Goal: Task Accomplishment & Management: Use online tool/utility

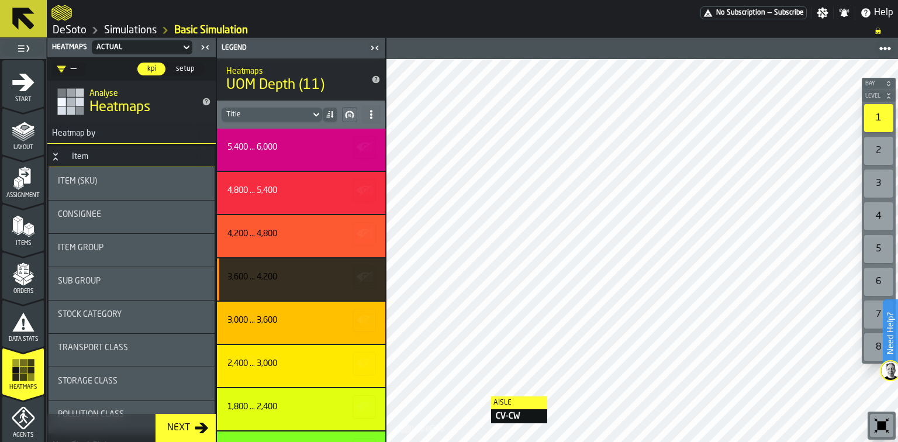
scroll to position [47, 0]
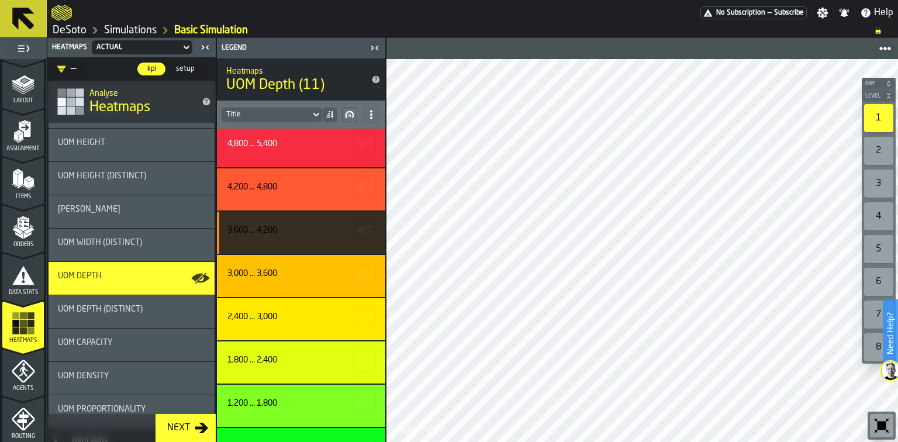
click at [25, 92] on icon "menu Layout" at bounding box center [23, 83] width 23 height 23
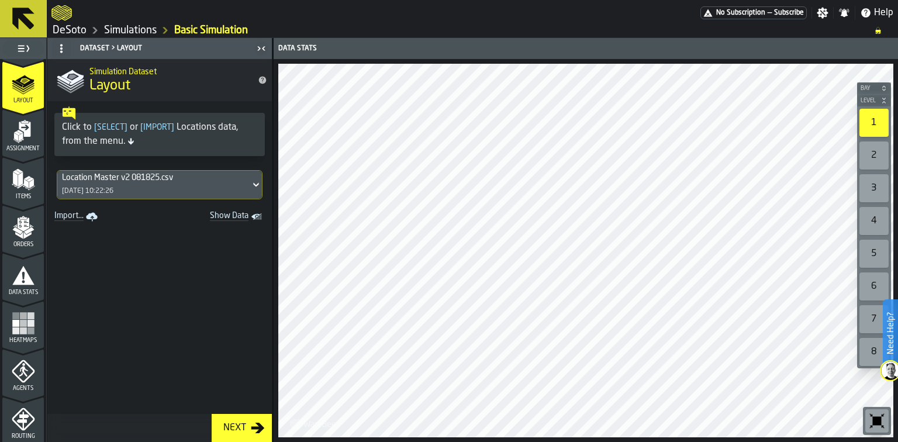
click at [217, 184] on div "Location Master v2 081825.csv [DATE] 10:22:26" at bounding box center [153, 185] width 193 height 28
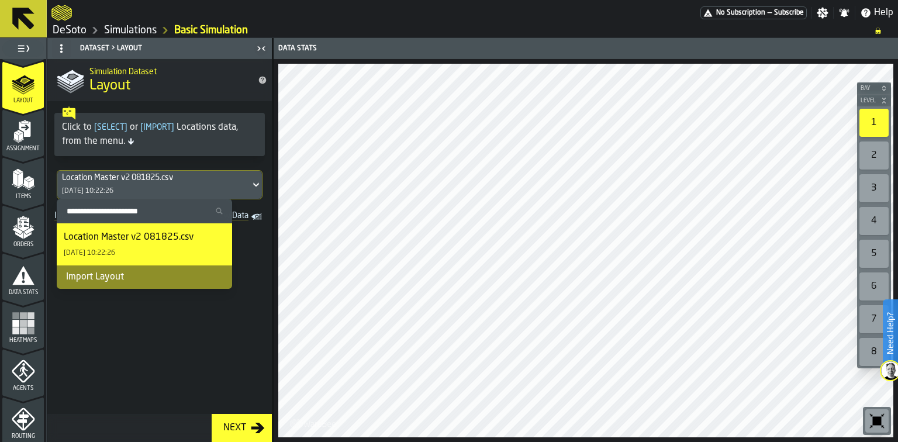
click at [217, 184] on div "Location Master v2 081825.csv [DATE] 10:22:26" at bounding box center [153, 185] width 193 height 28
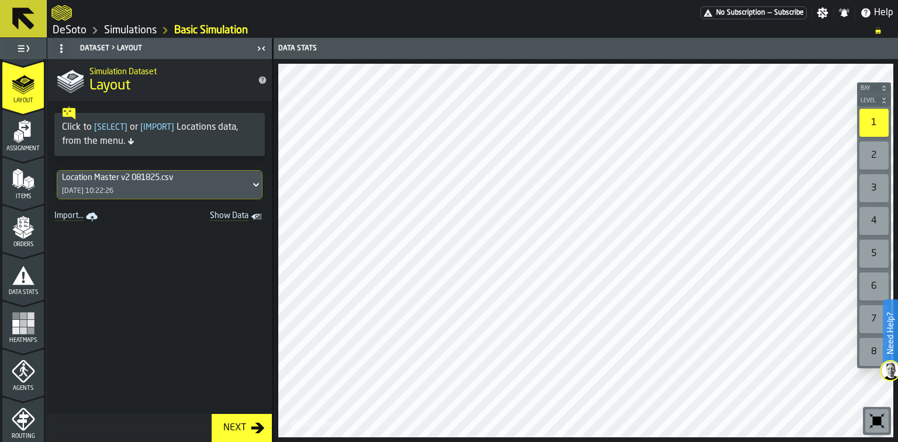
click at [66, 32] on link "DeSoto" at bounding box center [70, 30] width 34 height 13
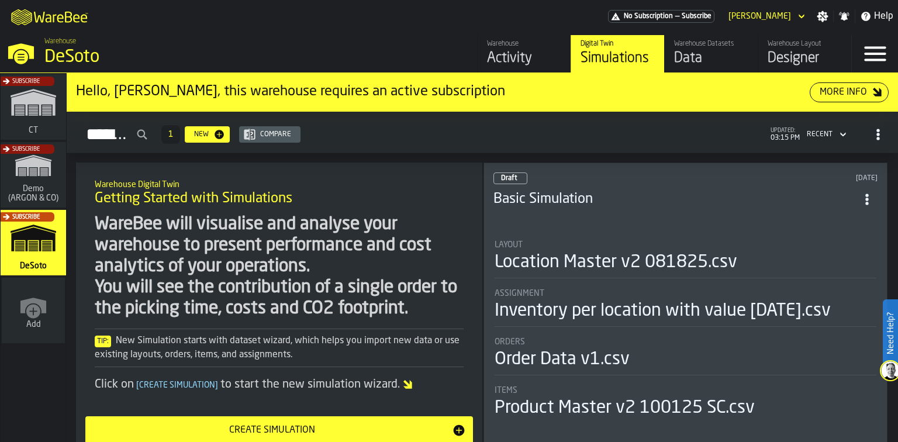
click at [773, 58] on div "Designer" at bounding box center [805, 58] width 74 height 19
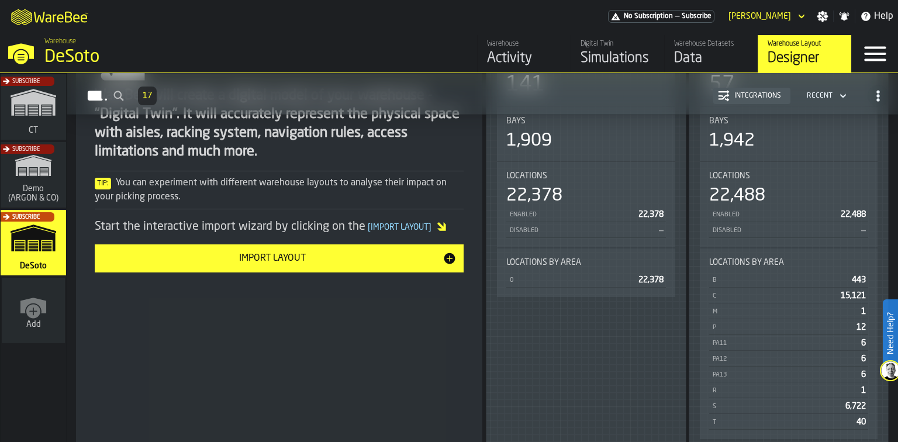
scroll to position [234, 0]
click at [575, 213] on div "Enabled" at bounding box center [571, 215] width 125 height 8
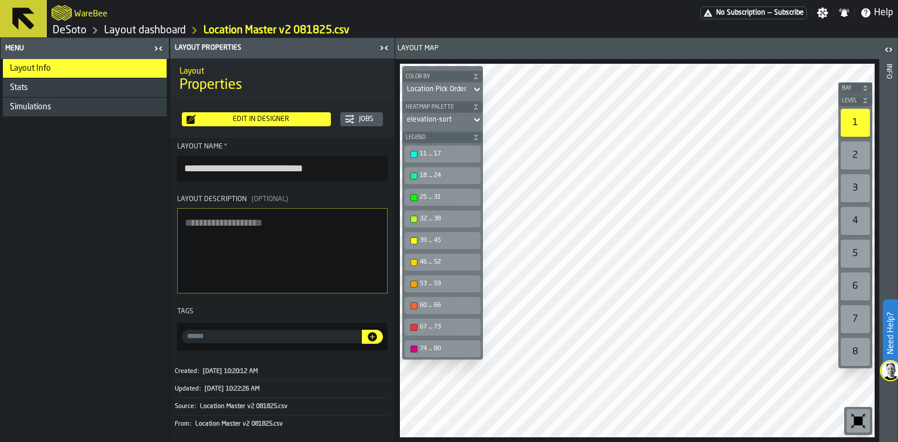
click at [313, 117] on div "Edit in Designer" at bounding box center [261, 119] width 130 height 8
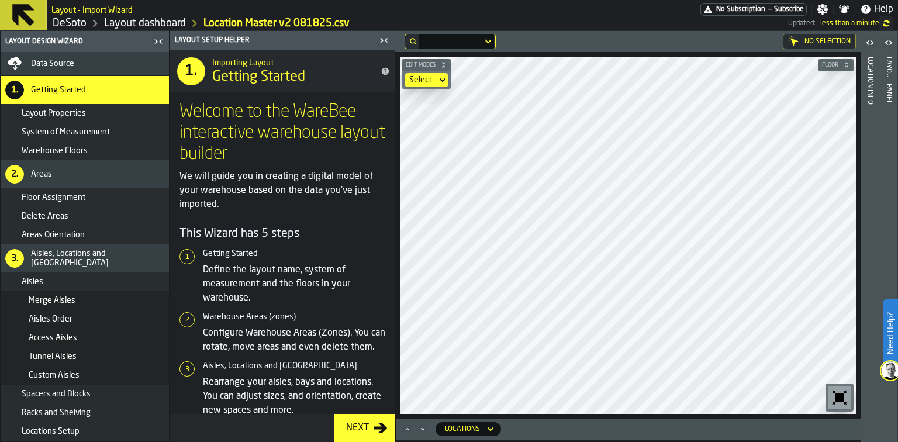
click at [99, 65] on div "Data Source" at bounding box center [97, 63] width 133 height 9
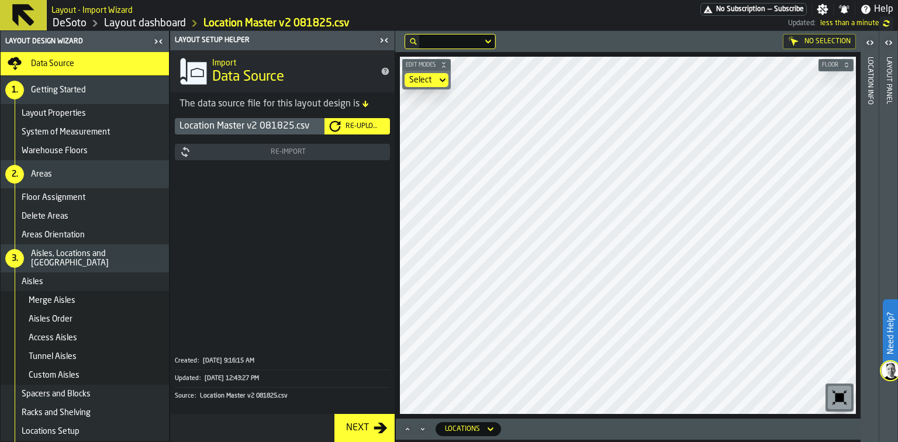
click at [351, 124] on div "Re-Upload" at bounding box center [363, 126] width 44 height 8
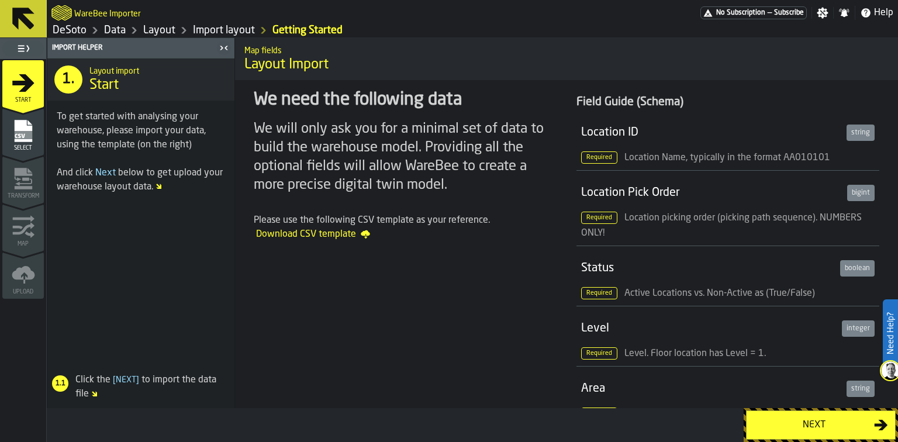
click at [790, 426] on div "Next" at bounding box center [814, 425] width 120 height 14
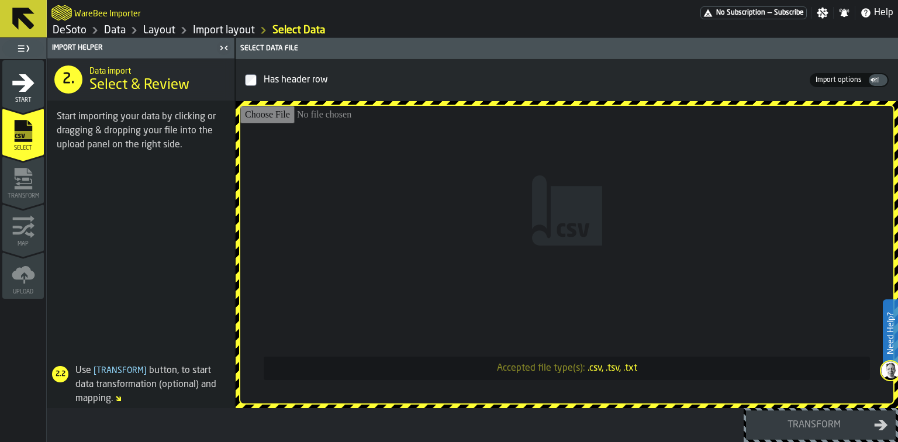
type input "**********"
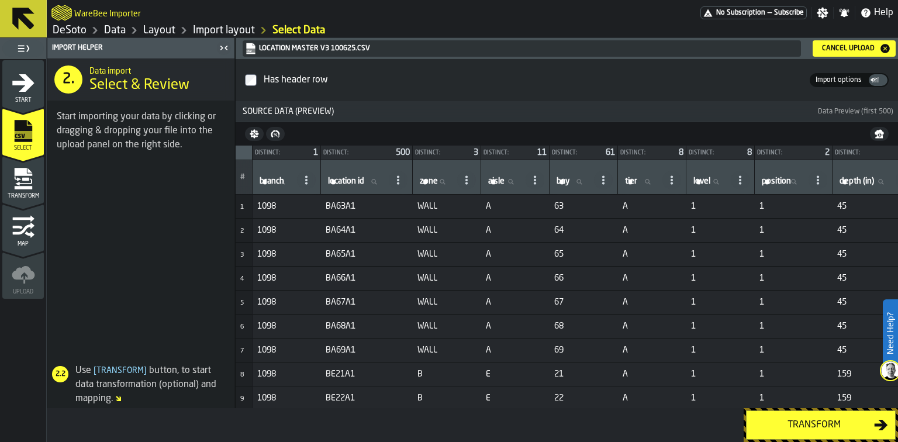
click at [851, 417] on button "Transform" at bounding box center [821, 424] width 150 height 29
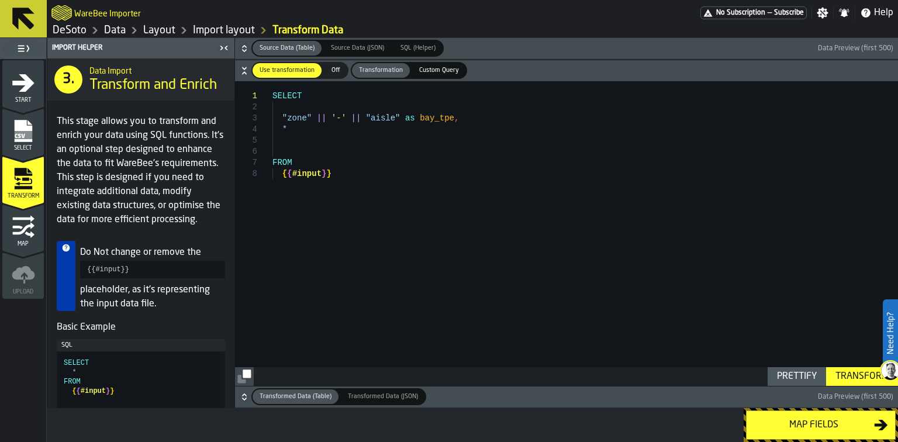
click at [850, 419] on div "Map fields" at bounding box center [814, 425] width 120 height 14
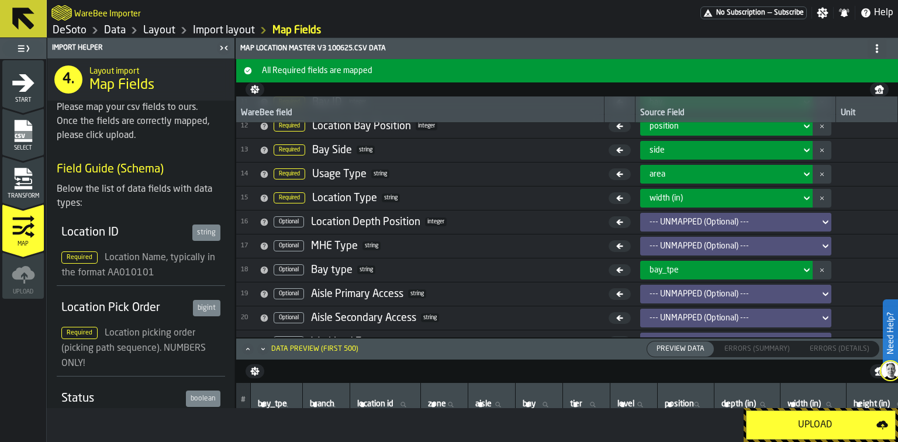
scroll to position [282, 0]
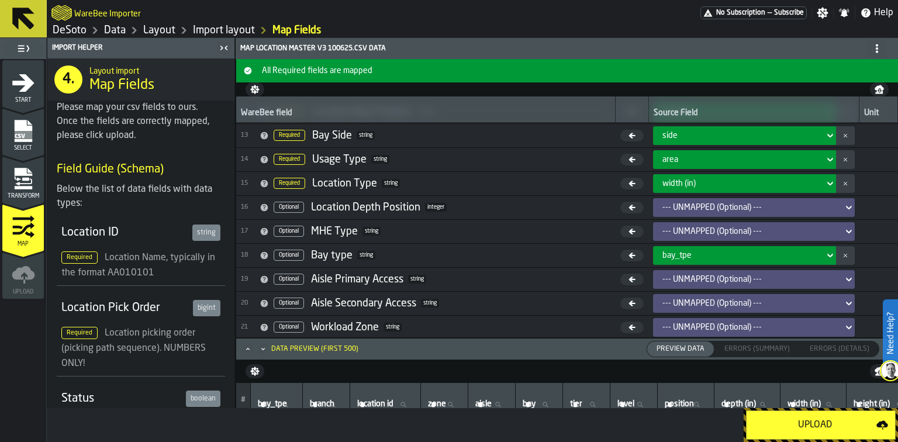
click at [17, 139] on icon "menu Select" at bounding box center [23, 131] width 18 height 22
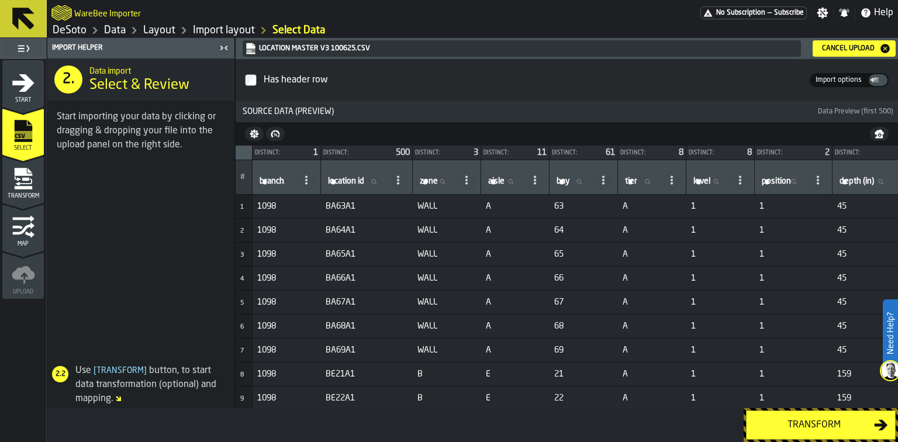
click at [853, 48] on div "Cancel Upload" at bounding box center [848, 48] width 62 height 8
click at [807, 426] on div "Transform" at bounding box center [814, 425] width 120 height 14
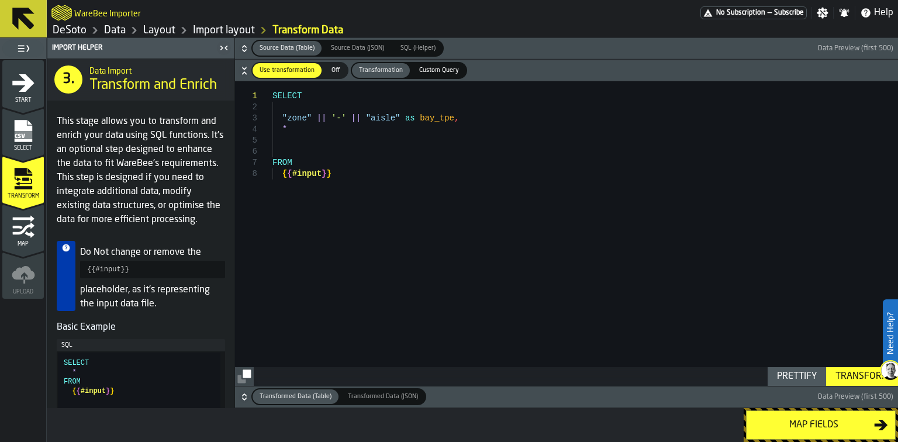
click at [814, 424] on div "Map fields" at bounding box center [814, 425] width 120 height 14
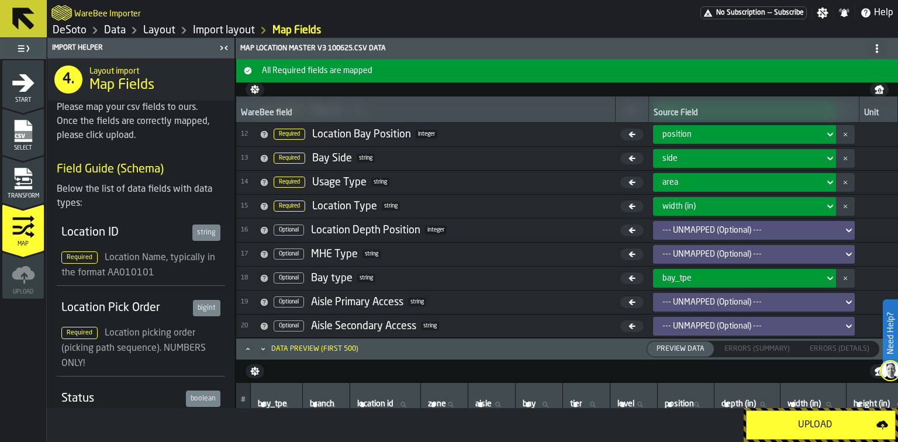
scroll to position [283, 0]
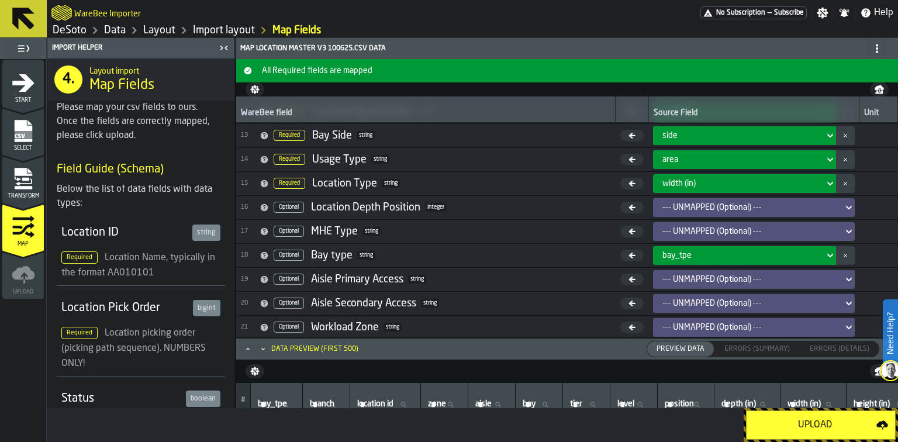
click at [827, 254] on icon at bounding box center [829, 255] width 5 height 4
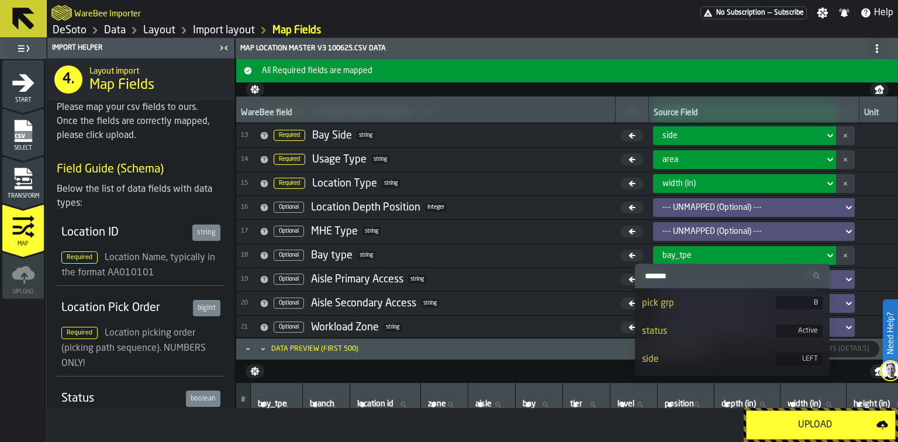
scroll to position [473, 0]
click at [729, 367] on div "bay type" at bounding box center [709, 362] width 134 height 14
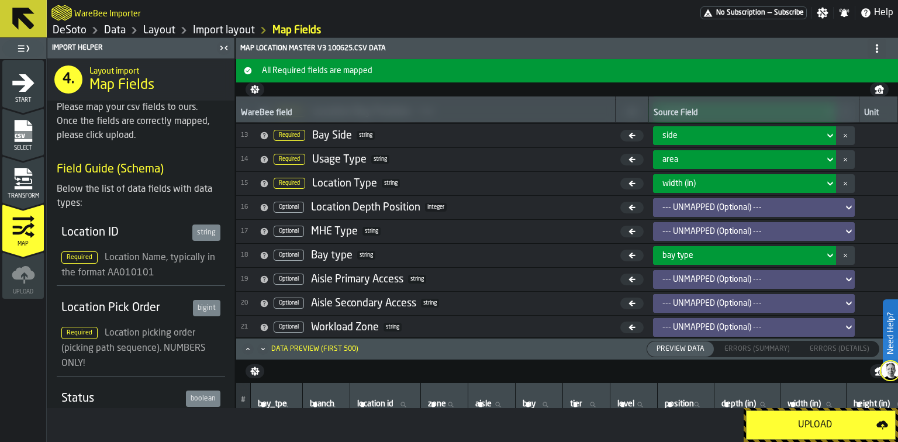
click at [793, 431] on div "Upload" at bounding box center [815, 425] width 123 height 14
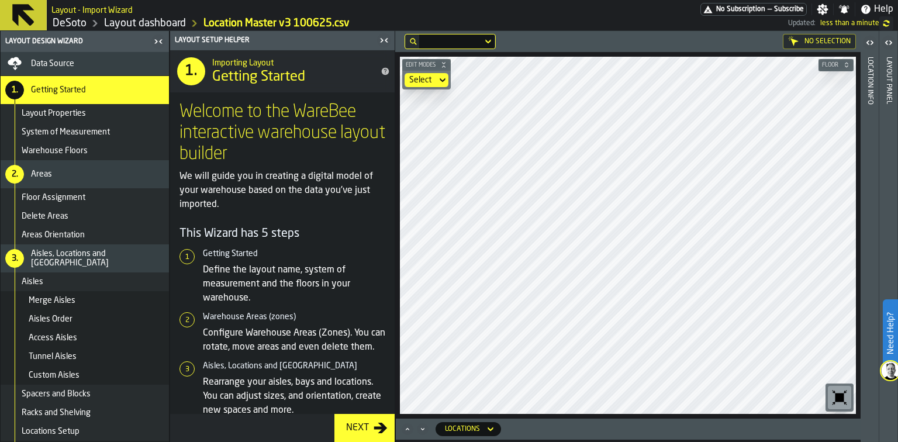
click at [356, 428] on div "Next" at bounding box center [357, 428] width 32 height 14
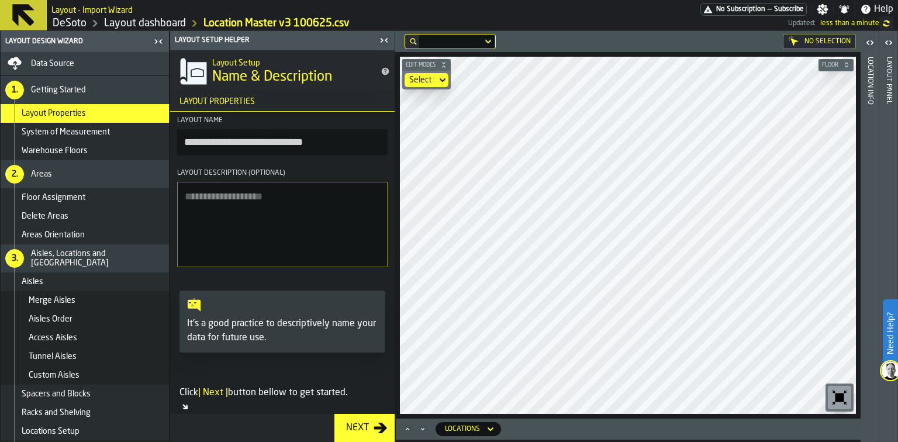
click at [356, 428] on div "Next" at bounding box center [357, 428] width 32 height 14
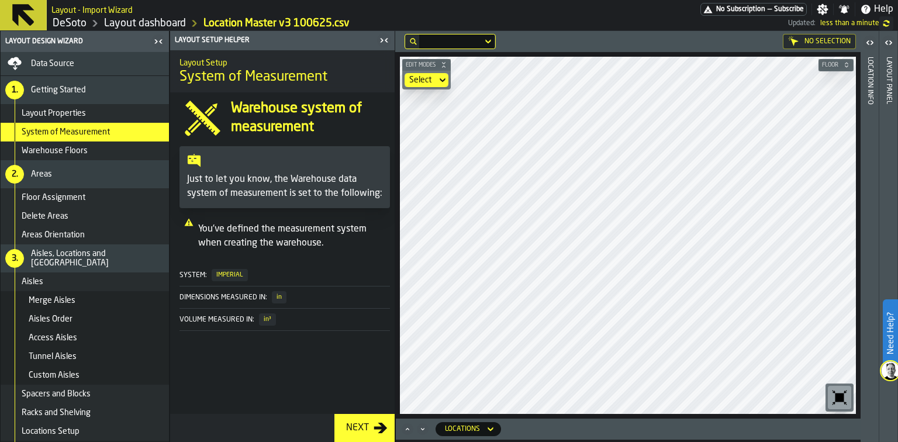
click at [356, 428] on div "Next" at bounding box center [357, 428] width 32 height 14
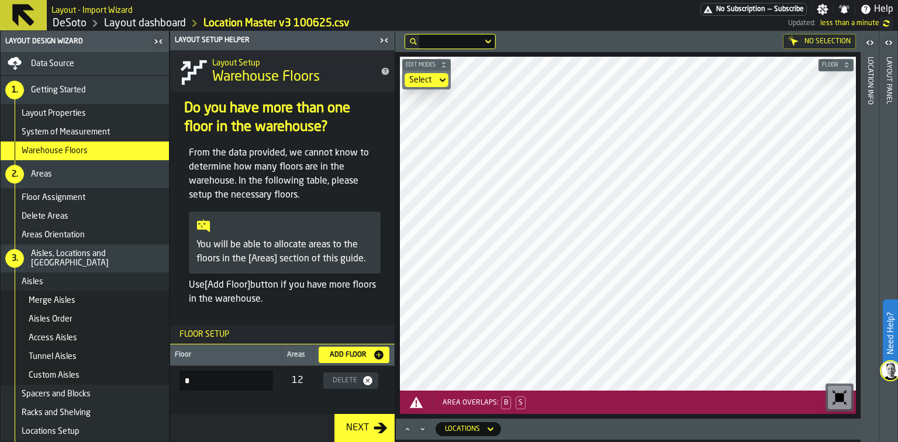
click at [356, 428] on div "Next" at bounding box center [357, 428] width 32 height 14
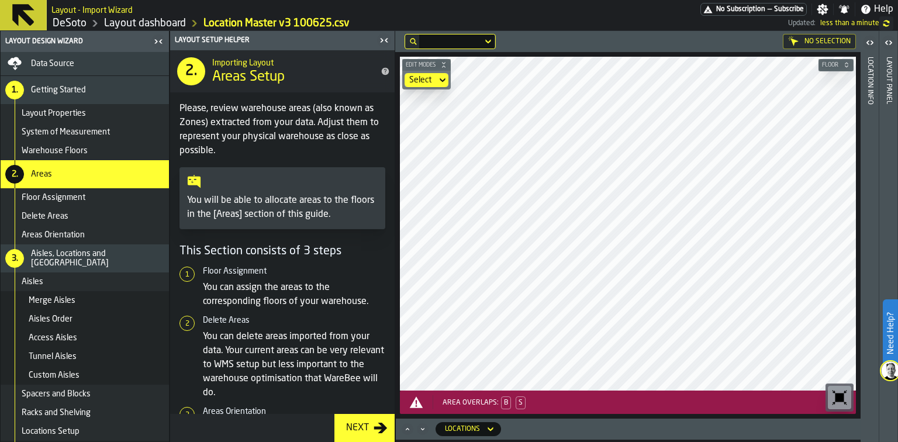
click at [374, 426] on icon "button-Next" at bounding box center [380, 428] width 13 height 11
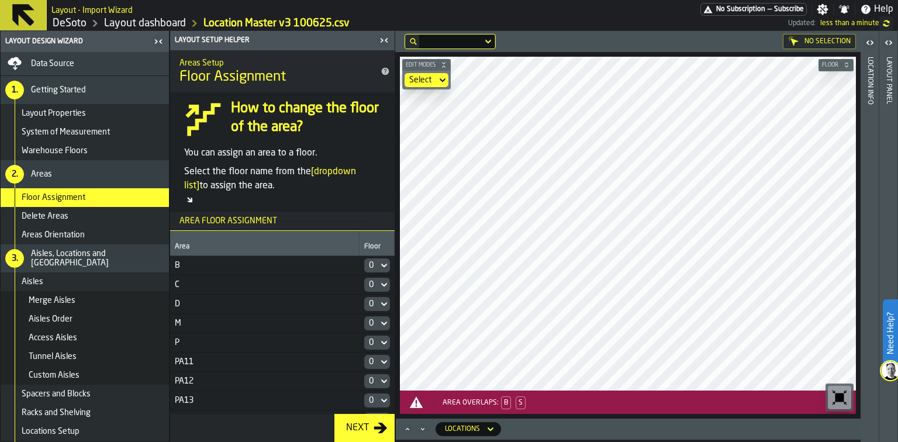
click at [374, 426] on icon "button-Next" at bounding box center [380, 428] width 13 height 11
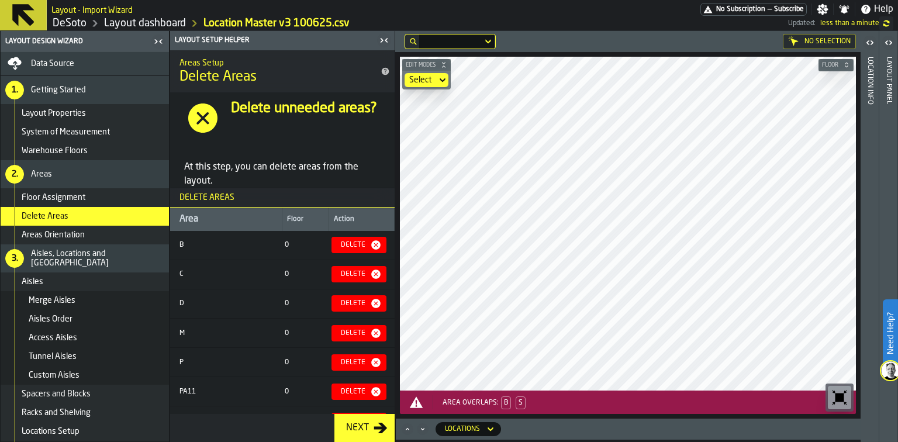
click at [374, 426] on icon "button-Next" at bounding box center [380, 428] width 13 height 11
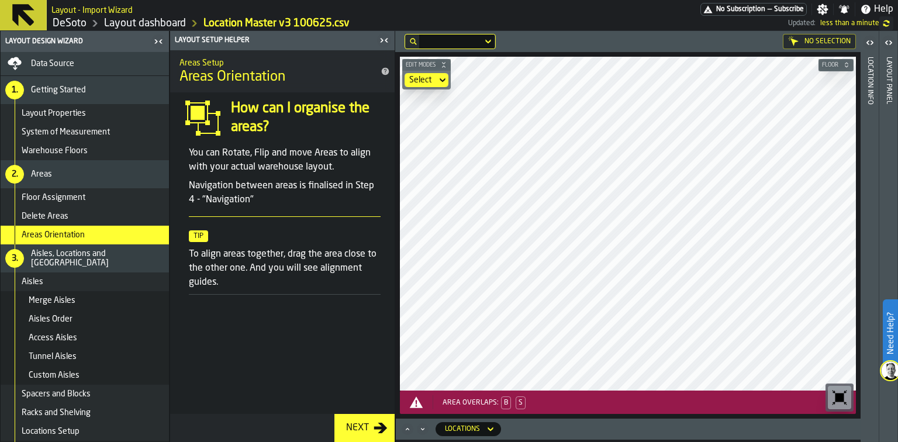
click at [91, 219] on div "Delete Areas" at bounding box center [93, 216] width 143 height 9
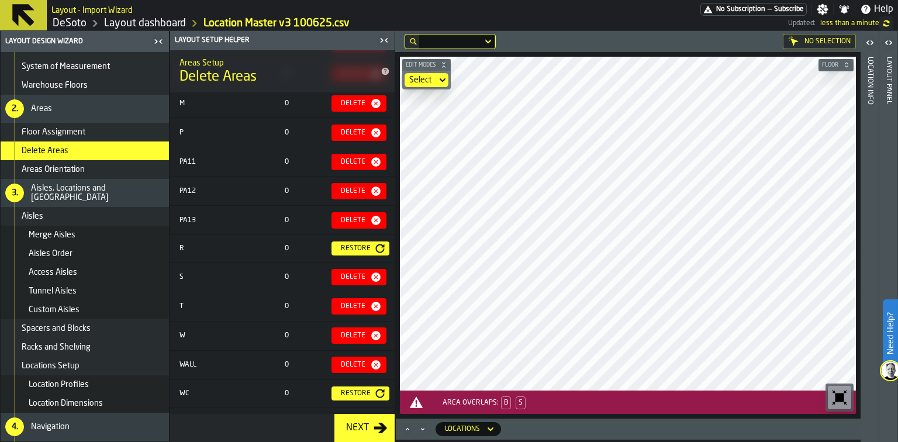
scroll to position [129, 0]
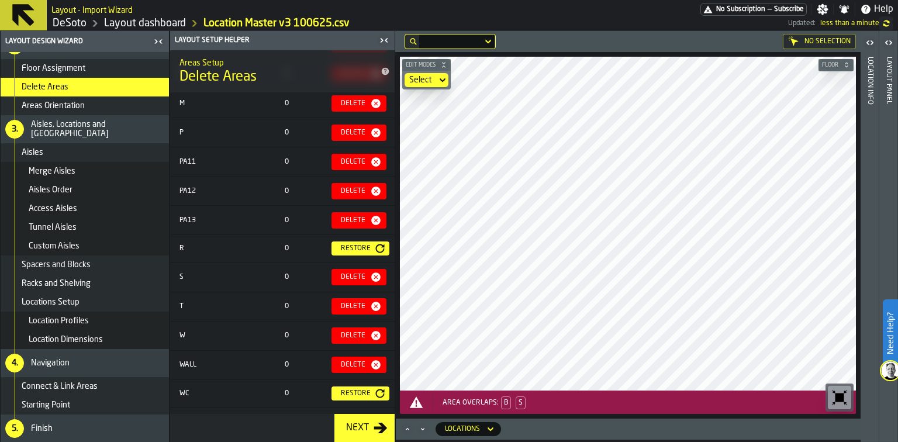
click at [376, 423] on icon "button-Next" at bounding box center [381, 428] width 14 height 14
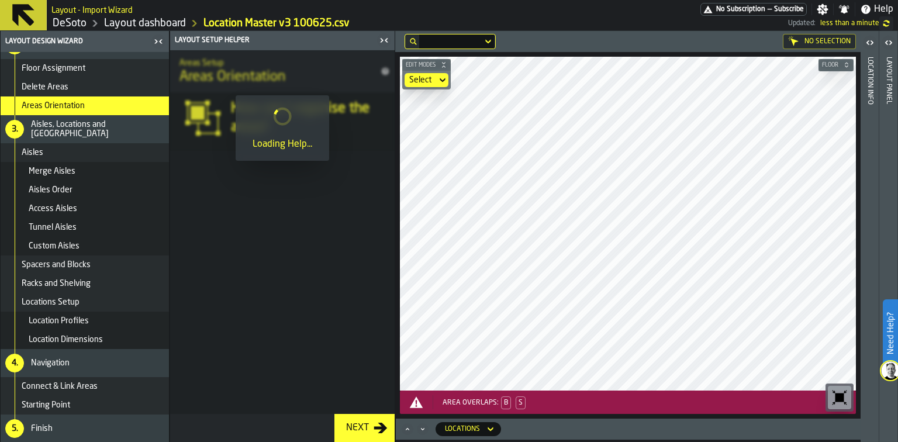
click at [376, 423] on icon "button-Next" at bounding box center [381, 428] width 14 height 14
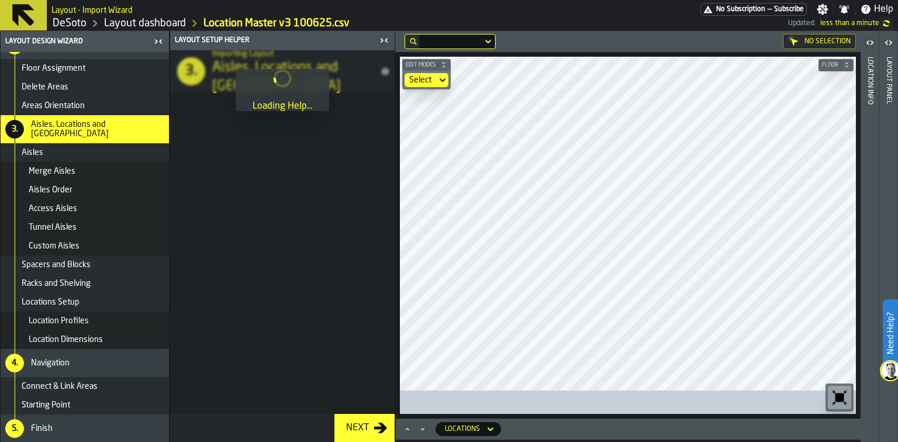
click at [376, 423] on icon "button-Next" at bounding box center [381, 428] width 14 height 14
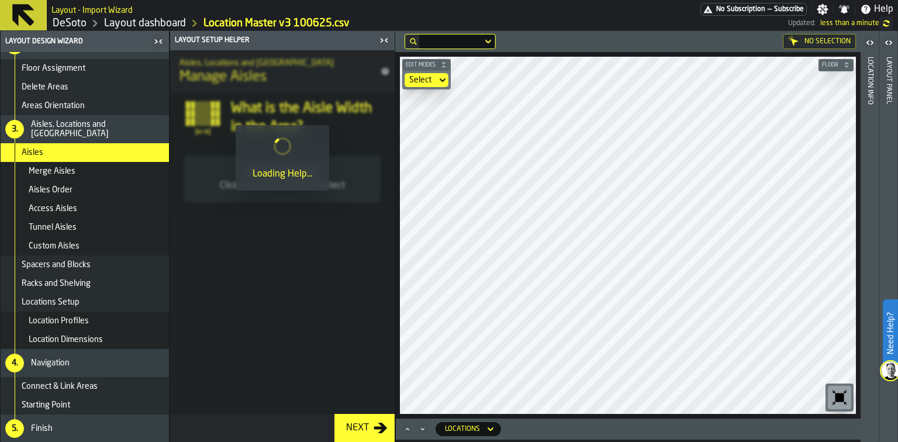
click at [376, 423] on icon "button-Next" at bounding box center [381, 428] width 14 height 14
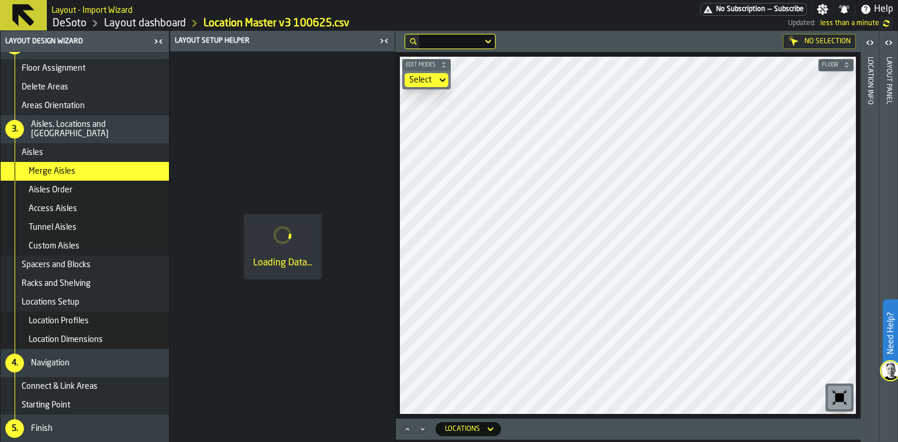
click at [376, 423] on div "Loading Data..." at bounding box center [282, 246] width 224 height 390
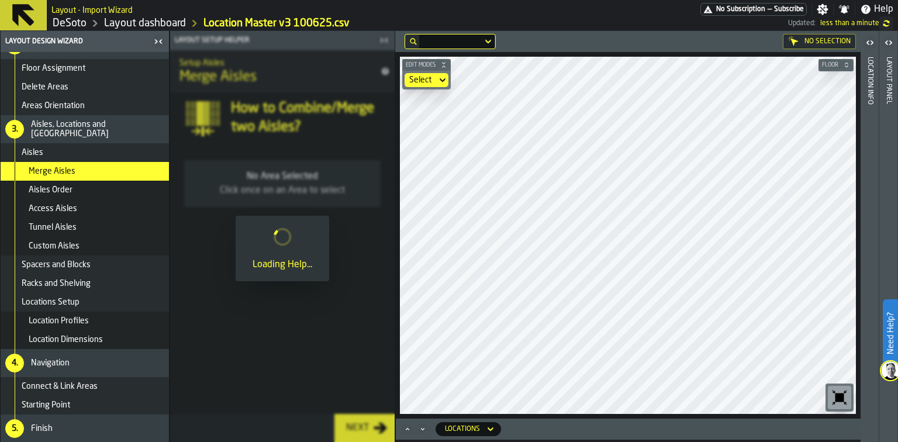
click at [376, 423] on div at bounding box center [282, 236] width 224 height 411
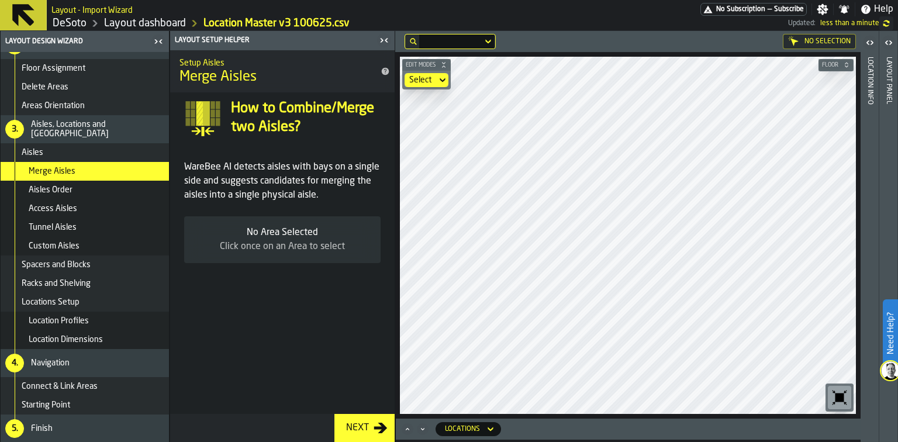
click at [376, 423] on icon "button-Next" at bounding box center [381, 428] width 14 height 14
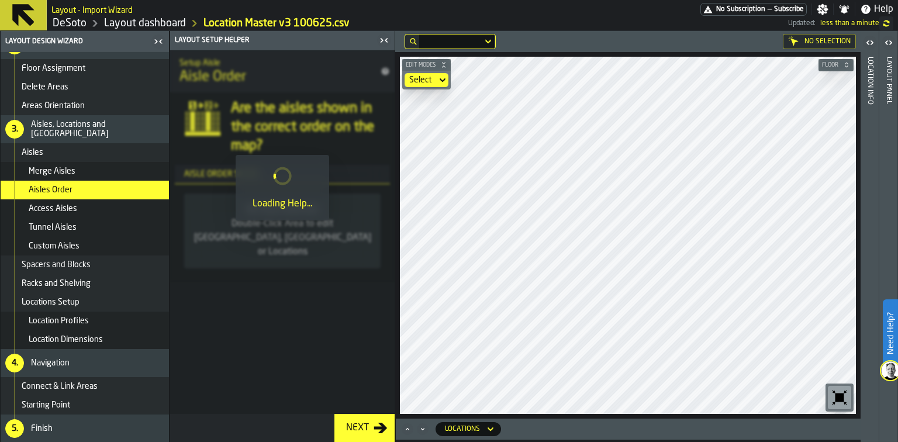
click at [376, 423] on icon "button-Next" at bounding box center [381, 428] width 14 height 14
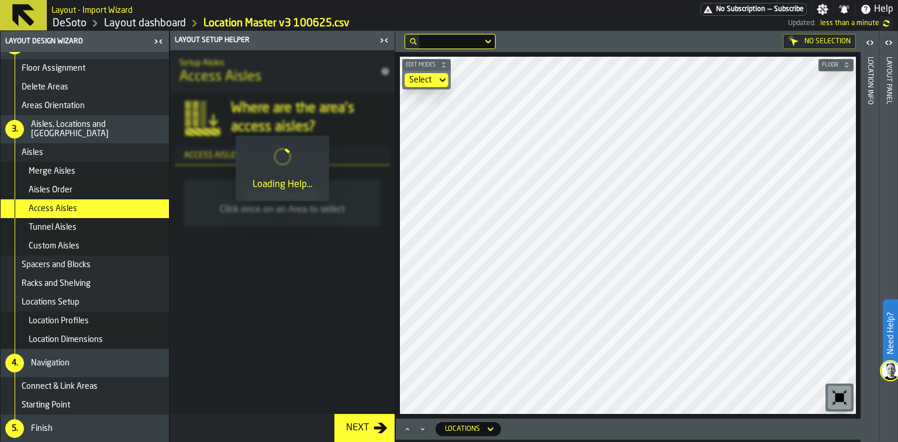
click at [376, 423] on icon "button-Next" at bounding box center [381, 428] width 14 height 14
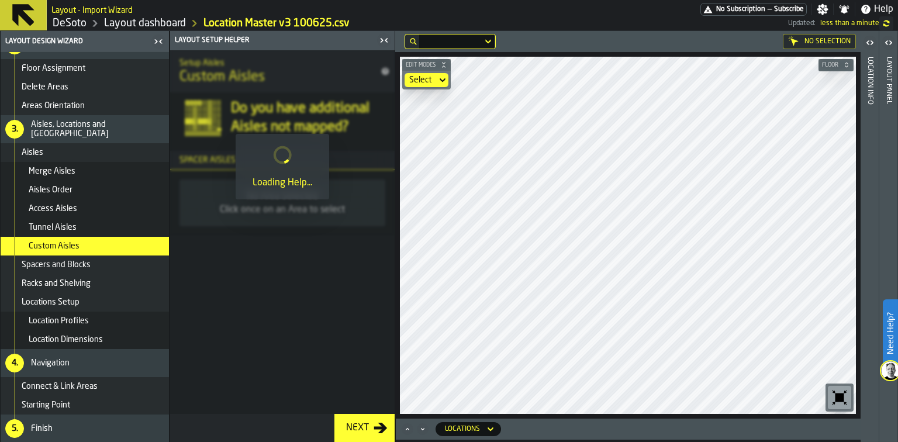
click at [376, 423] on icon "button-Next" at bounding box center [381, 428] width 14 height 14
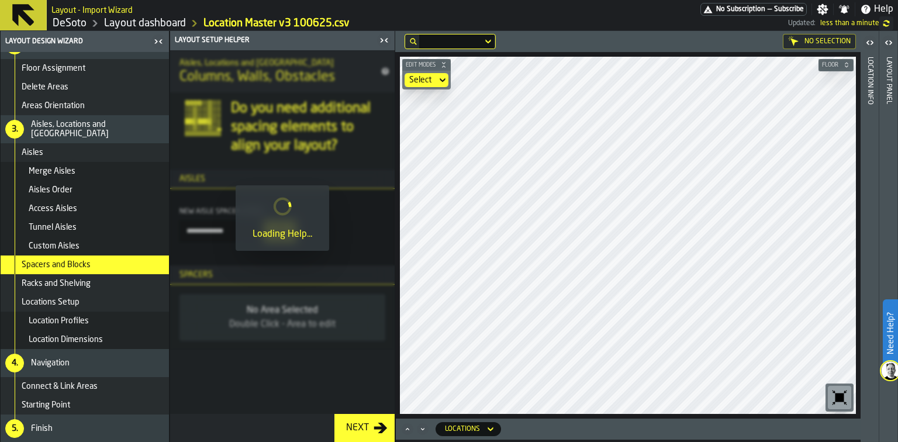
click at [376, 423] on icon "button-Next" at bounding box center [381, 428] width 14 height 14
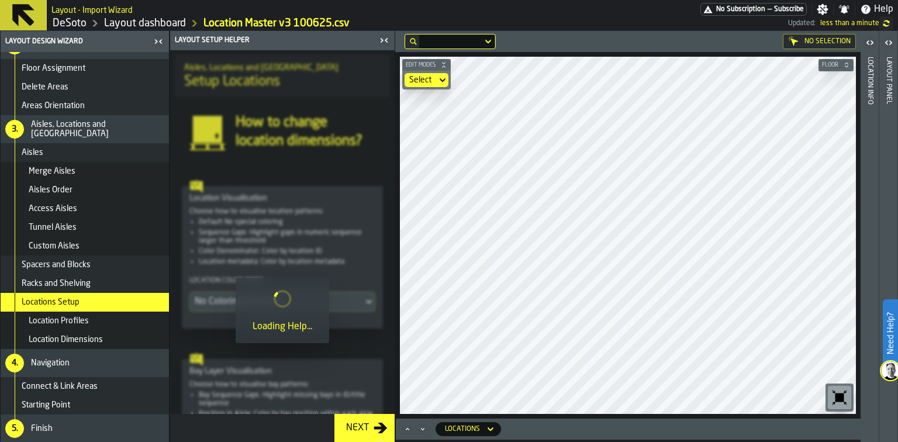
click at [376, 423] on icon "button-Next" at bounding box center [381, 428] width 14 height 14
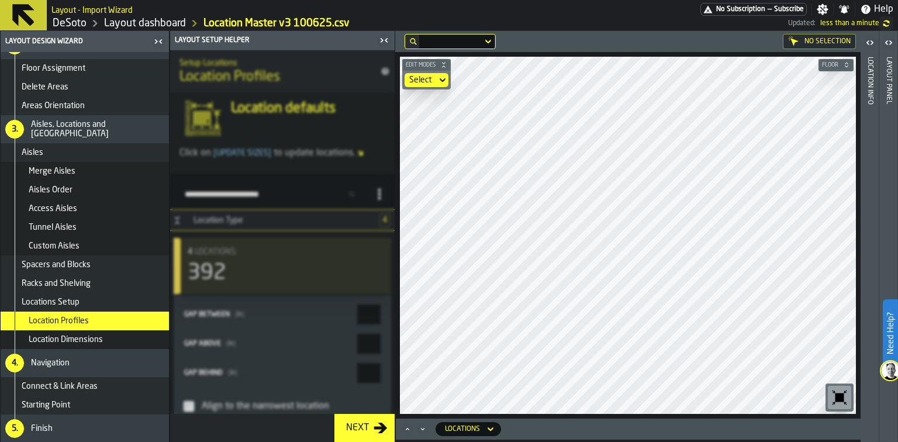
click at [376, 423] on icon "button-Next" at bounding box center [381, 428] width 14 height 14
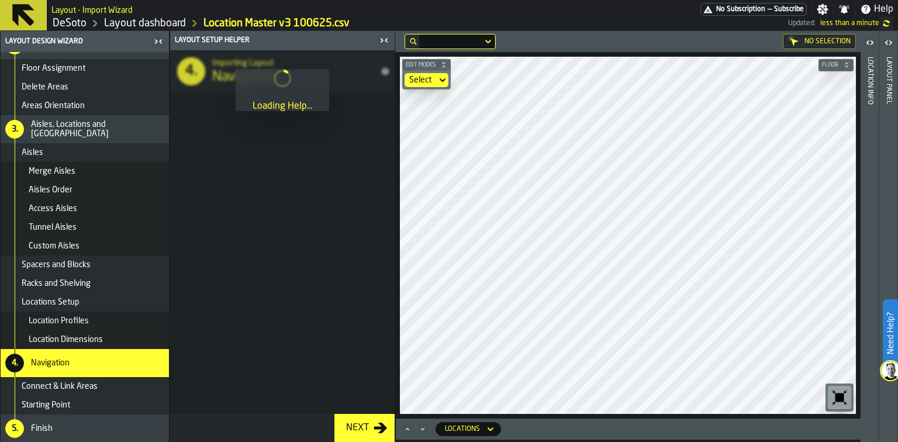
click at [376, 423] on icon "button-Next" at bounding box center [381, 428] width 14 height 14
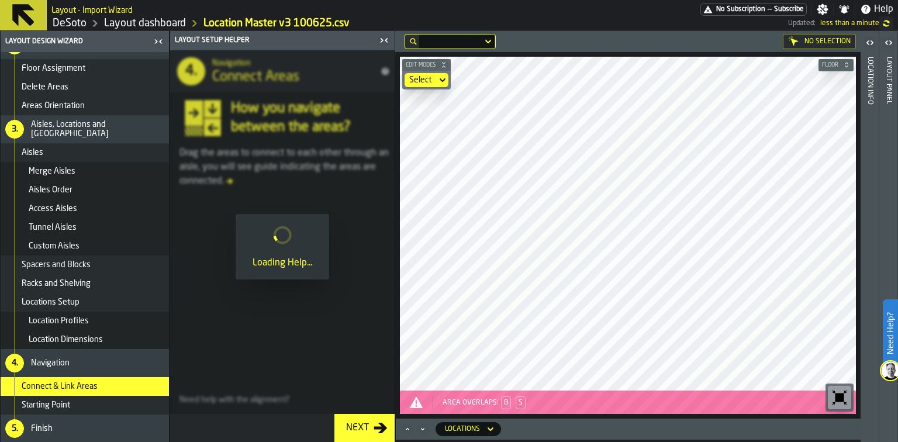
click at [376, 423] on icon "button-Next" at bounding box center [381, 428] width 14 height 14
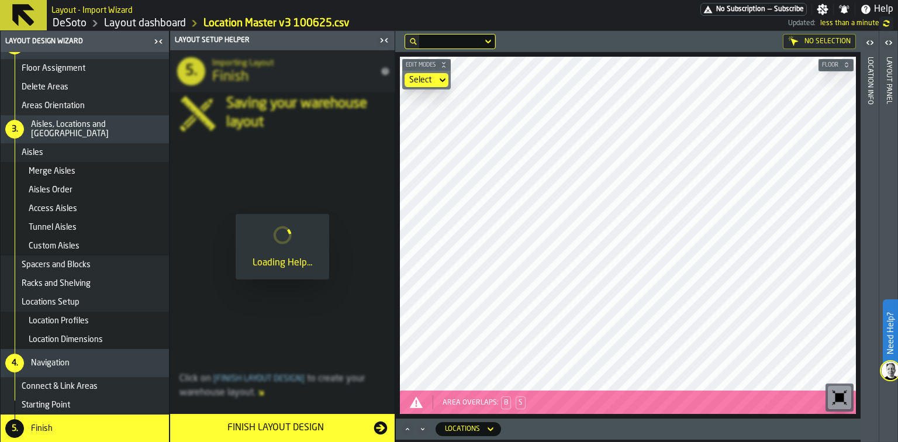
click at [376, 423] on icon "button-Finish Layout Design" at bounding box center [380, 427] width 13 height 13
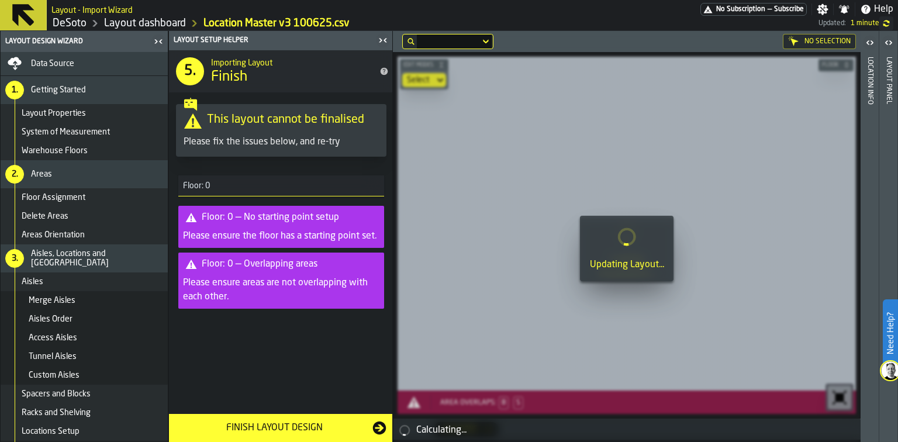
click at [376, 423] on main "Layout Design Wizard Data Source 1. Getting Started Layout Properties System of…" at bounding box center [449, 236] width 898 height 411
click at [376, 423] on icon "button-Finish Layout Design" at bounding box center [379, 427] width 13 height 13
click at [376, 423] on main "Layout Design Wizard Data Source 1. Getting Started Layout Properties System of…" at bounding box center [449, 236] width 898 height 411
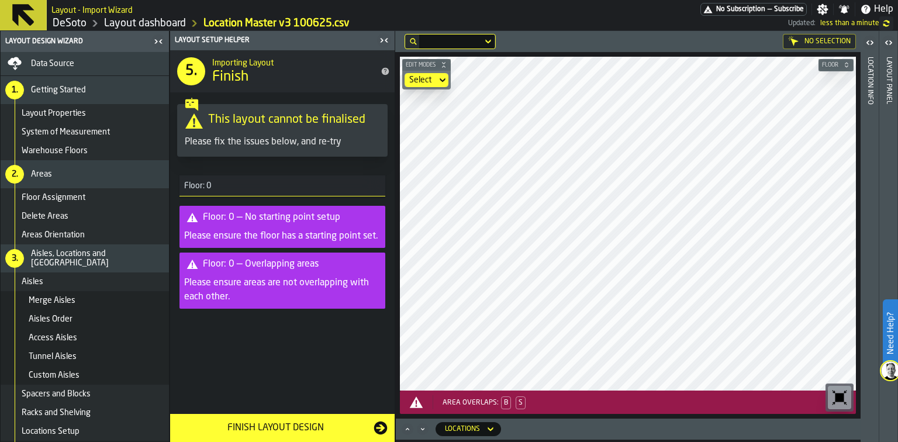
click at [258, 185] on h3 "Floor: 0" at bounding box center [282, 185] width 206 height 21
click at [210, 183] on span "Floor: 0" at bounding box center [195, 185] width 32 height 9
click at [316, 220] on div "Floor: 0 — No starting point setup" at bounding box center [271, 217] width 137 height 14
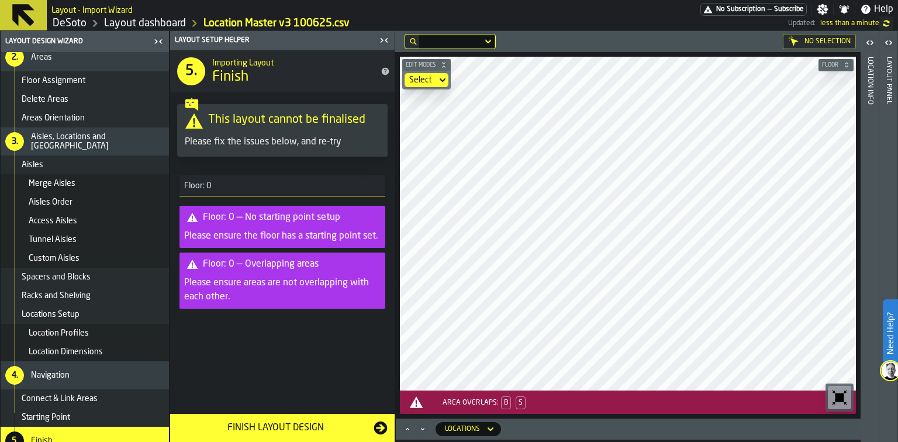
scroll to position [129, 0]
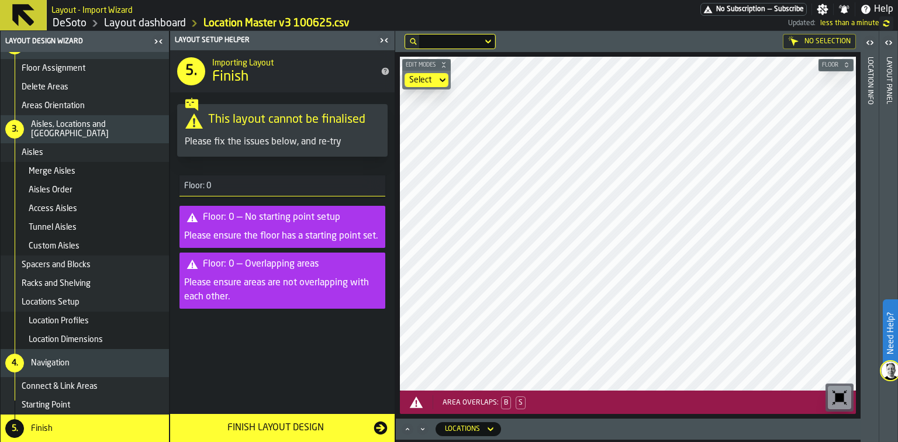
click at [102, 403] on div "Starting Point" at bounding box center [93, 404] width 143 height 9
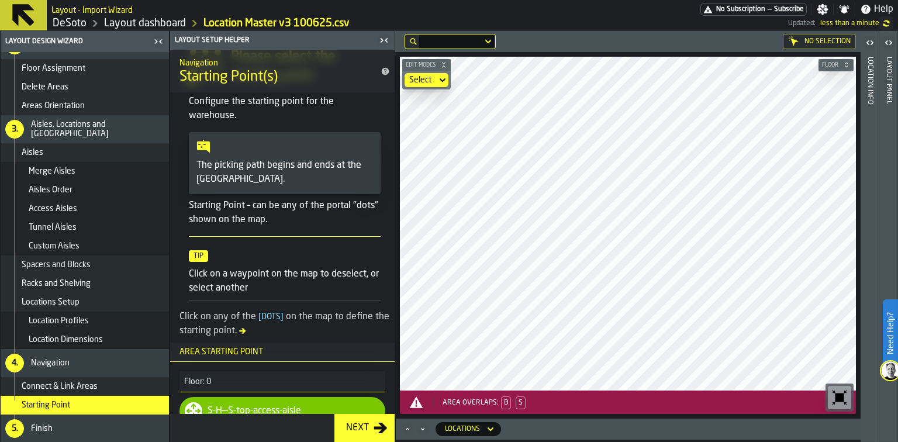
scroll to position [71, 0]
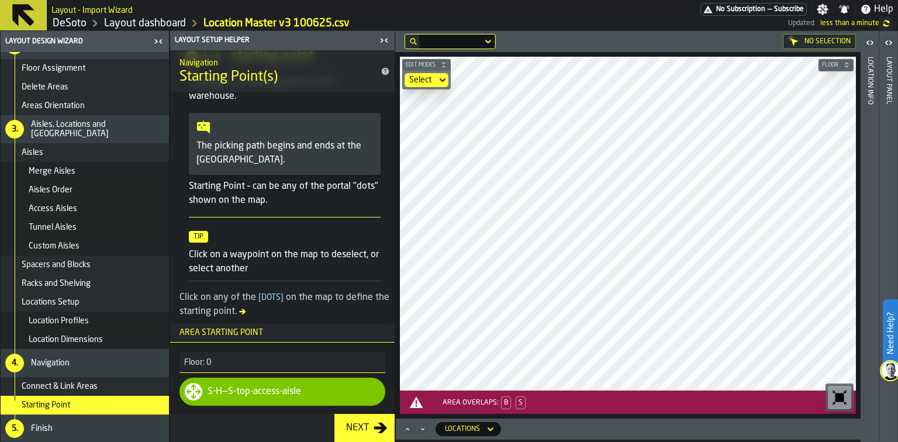
click at [271, 391] on div "S-top-access-aisle" at bounding box center [264, 392] width 73 height 14
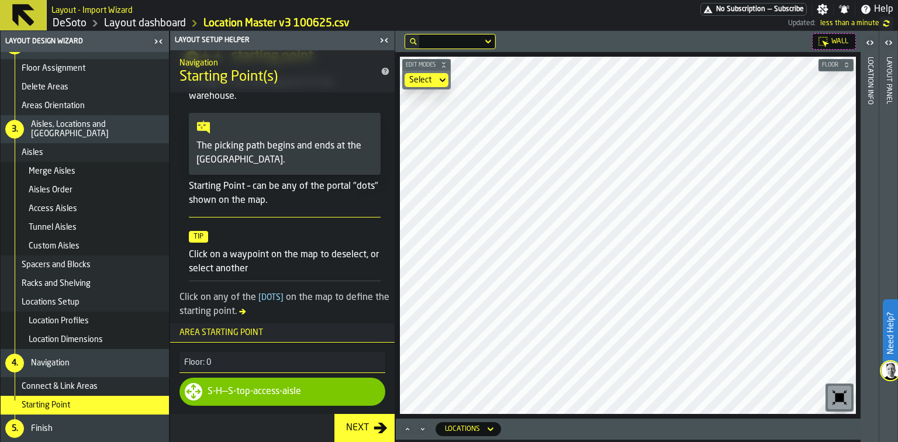
click at [442, 79] on icon at bounding box center [443, 80] width 12 height 14
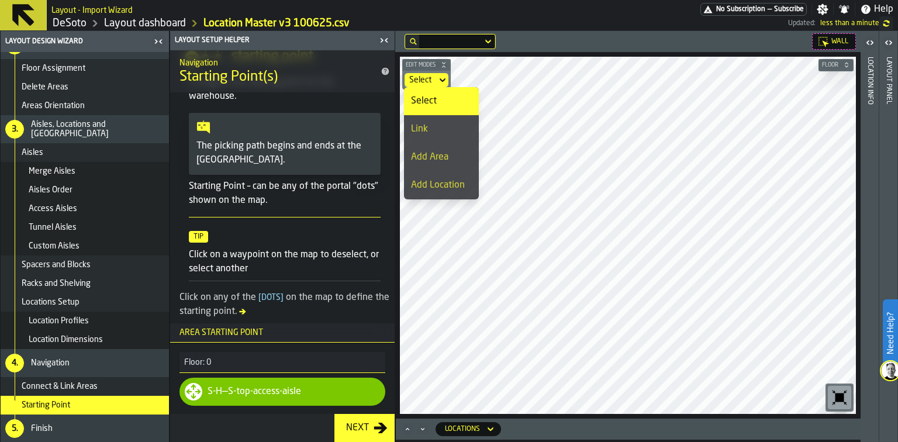
click at [442, 79] on icon at bounding box center [443, 80] width 12 height 14
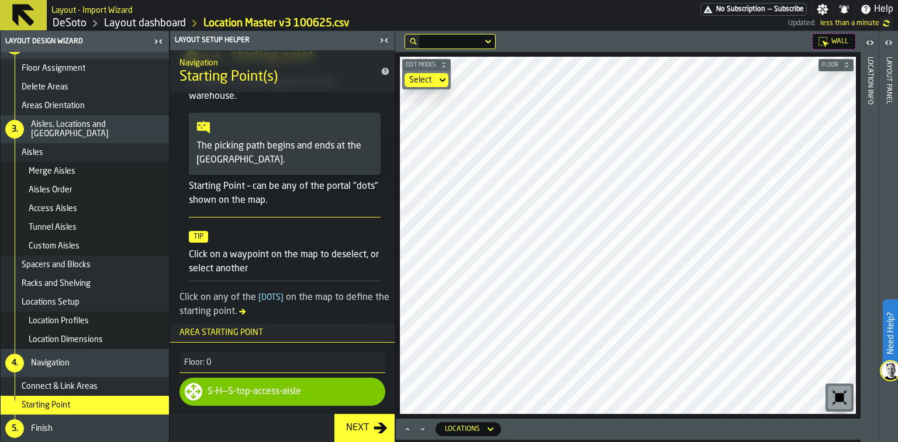
click at [348, 385] on div "S-H — S-top-access-aisle" at bounding box center [294, 392] width 173 height 14
drag, startPoint x: 201, startPoint y: 389, endPoint x: 279, endPoint y: 389, distance: 77.7
click at [279, 389] on div "S-H — S-top-access-aisle" at bounding box center [282, 392] width 206 height 28
click at [367, 430] on div "Next" at bounding box center [357, 428] width 32 height 14
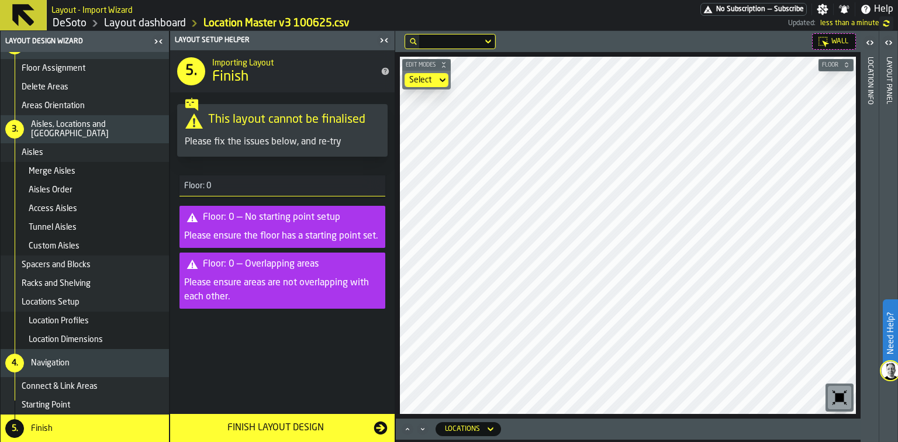
scroll to position [0, 0]
click at [99, 405] on div "Starting Point" at bounding box center [93, 404] width 143 height 9
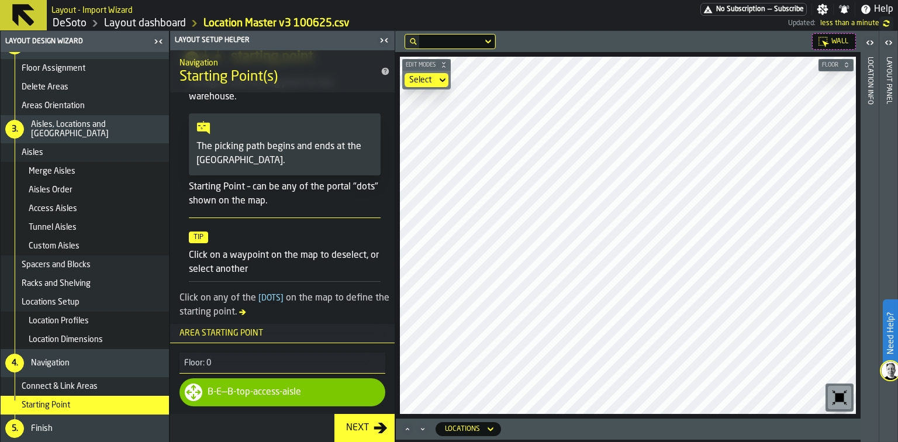
scroll to position [71, 0]
click at [261, 297] on span "[" at bounding box center [259, 297] width 3 height 8
click at [350, 389] on div "B-E — B-top-access-aisle" at bounding box center [294, 392] width 173 height 14
click at [865, 40] on icon "button-toggle-Open" at bounding box center [870, 43] width 14 height 14
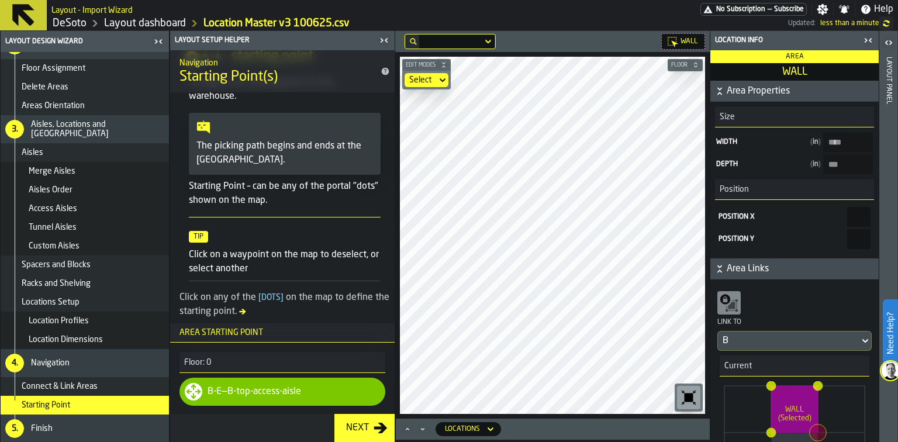
click at [889, 44] on icon "button-toggle-Open" at bounding box center [889, 43] width 14 height 14
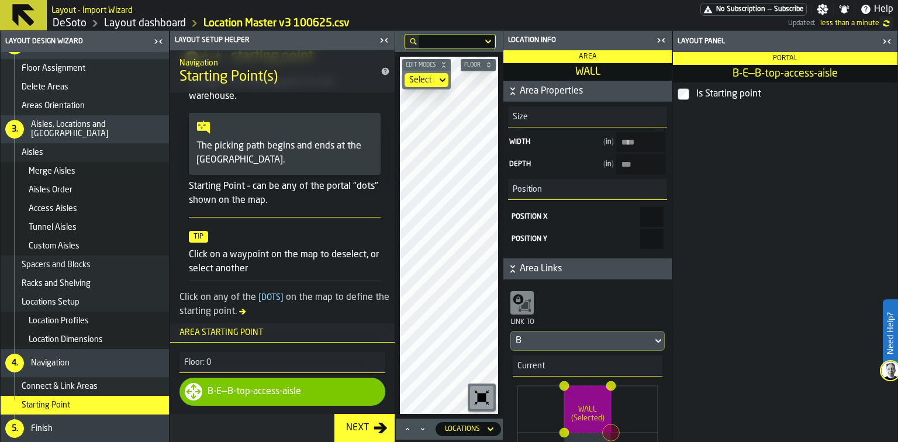
click at [353, 426] on div "Next" at bounding box center [357, 428] width 32 height 14
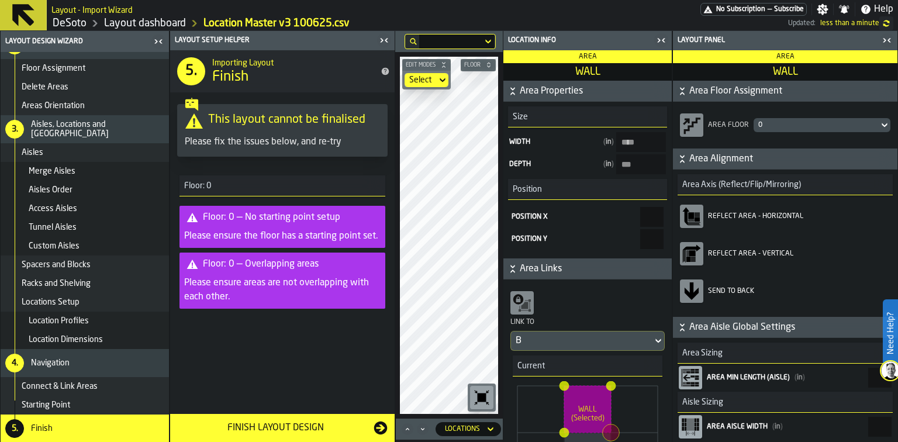
scroll to position [0, 0]
click at [882, 36] on icon "button-toggle-Close me" at bounding box center [887, 40] width 14 height 14
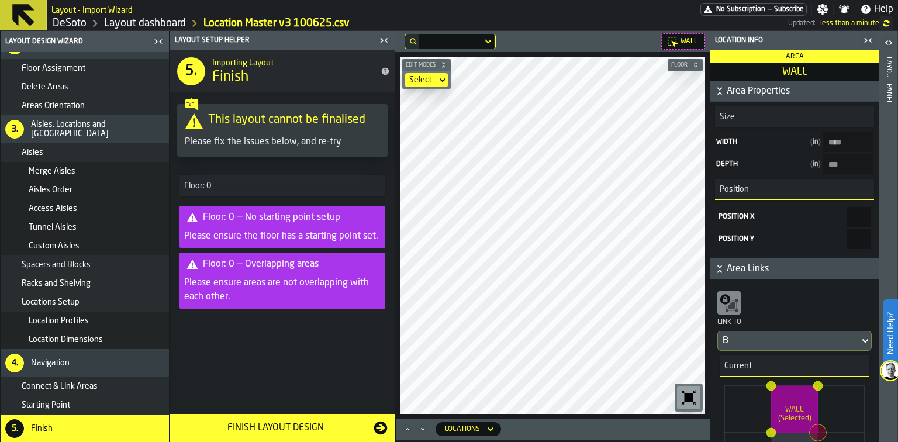
click at [872, 39] on icon "button-toggle-Close me" at bounding box center [868, 40] width 14 height 14
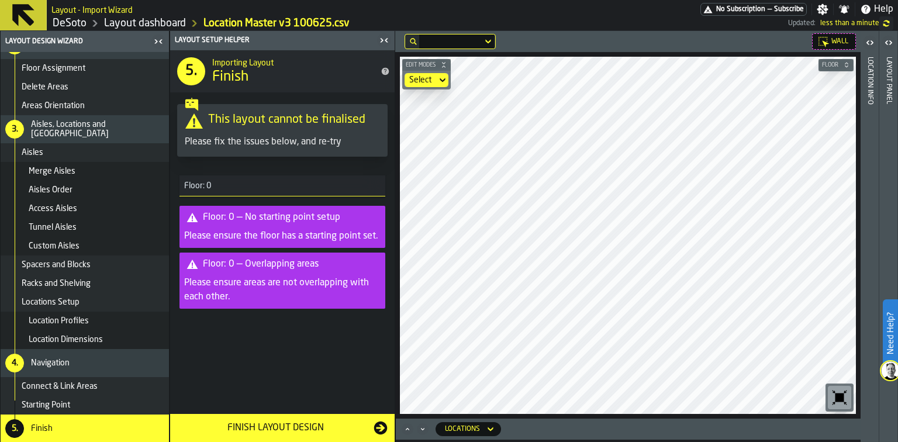
click at [304, 220] on div "Floor: 0 — No starting point setup" at bounding box center [271, 217] width 137 height 14
click at [237, 185] on h3 "Floor: 0" at bounding box center [282, 185] width 206 height 21
click at [61, 409] on span "Starting Point" at bounding box center [46, 404] width 49 height 9
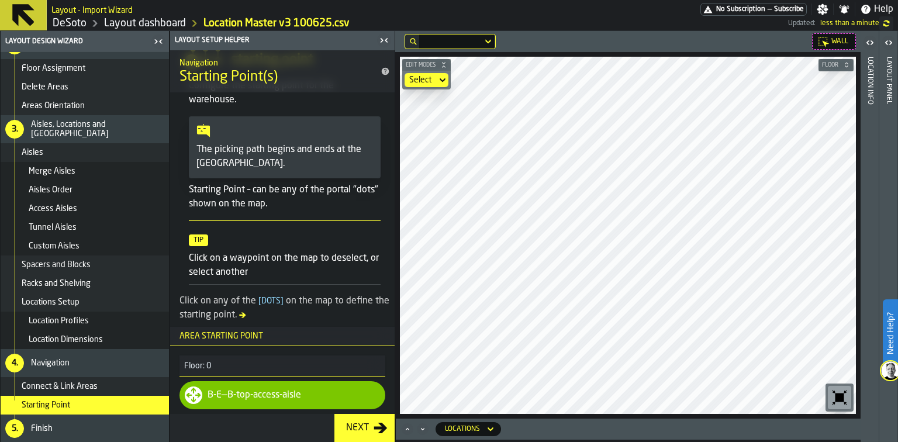
scroll to position [71, 0]
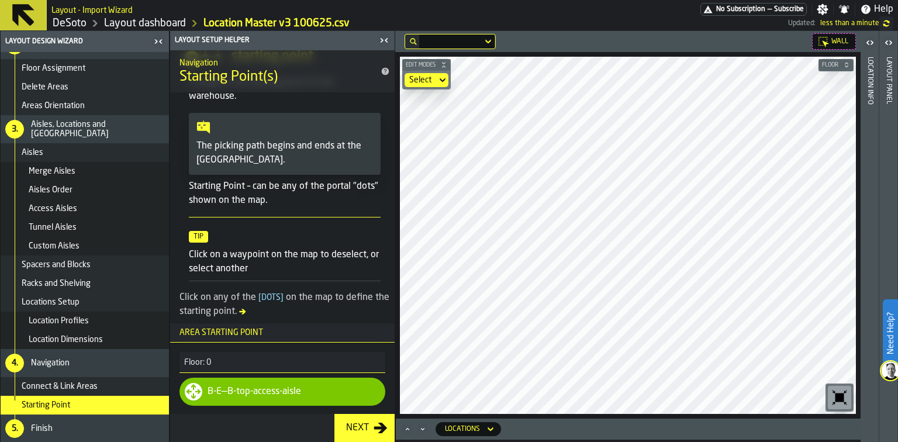
click at [250, 357] on h3 "Floor: 0" at bounding box center [282, 362] width 206 height 21
click at [194, 358] on span "Floor: 0" at bounding box center [195, 362] width 32 height 9
click at [294, 393] on div "B-top-access-aisle" at bounding box center [264, 392] width 74 height 14
click at [193, 388] on icon at bounding box center [193, 391] width 19 height 19
click at [189, 389] on icon at bounding box center [194, 392] width 18 height 18
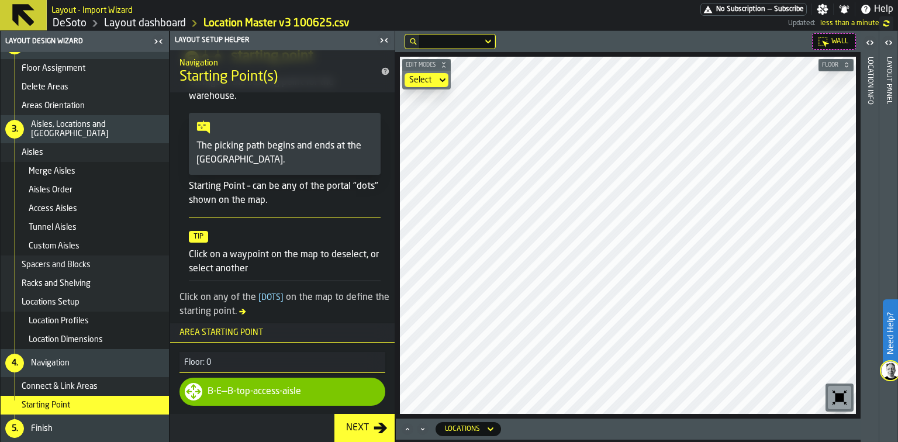
click at [189, 389] on icon at bounding box center [194, 392] width 18 height 18
click at [410, 430] on icon "Maximize" at bounding box center [408, 429] width 12 height 12
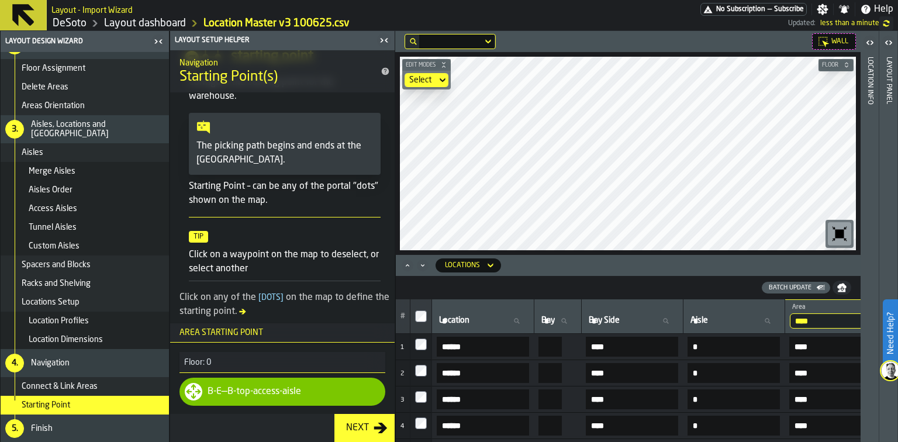
click at [423, 264] on icon "Minimize" at bounding box center [423, 266] width 12 height 12
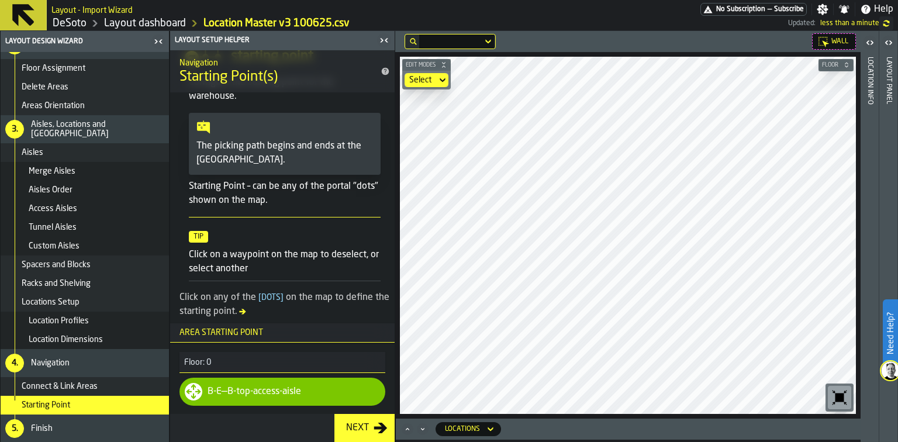
click at [371, 430] on div "Next" at bounding box center [357, 428] width 32 height 14
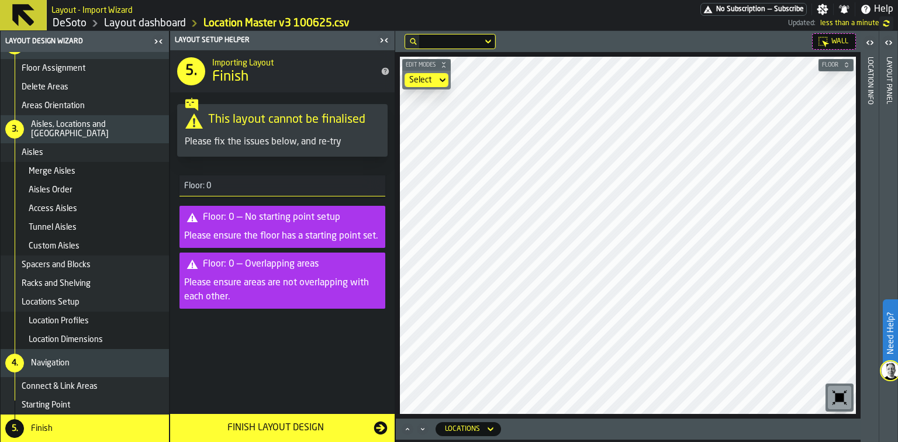
scroll to position [0, 0]
click at [371, 430] on div "Finish Layout Design" at bounding box center [275, 428] width 196 height 14
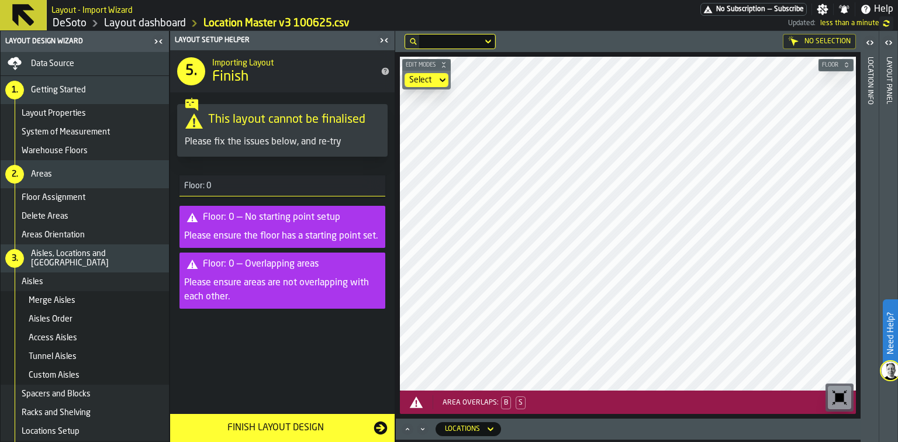
click at [78, 23] on link "DeSoto" at bounding box center [70, 23] width 34 height 13
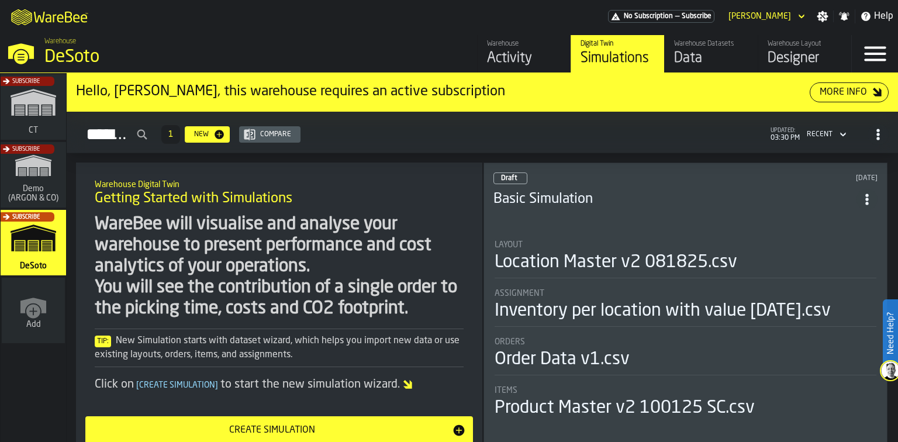
scroll to position [35, 0]
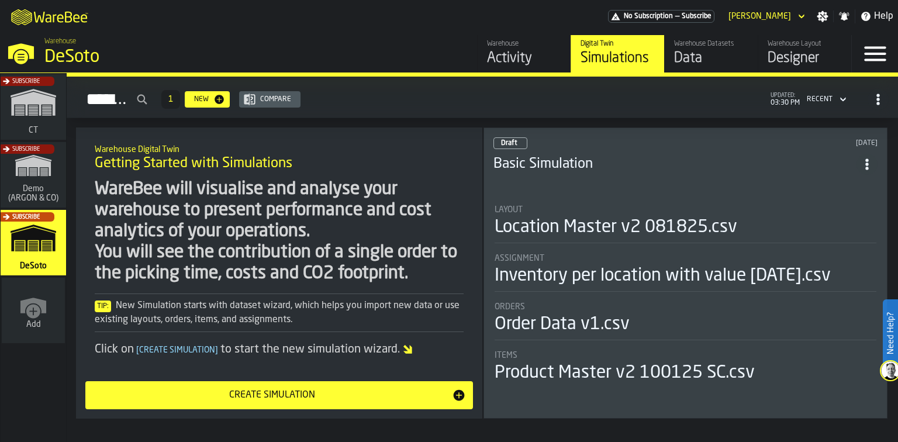
click at [604, 217] on div "Location Master v2 081825.csv" at bounding box center [616, 227] width 243 height 21
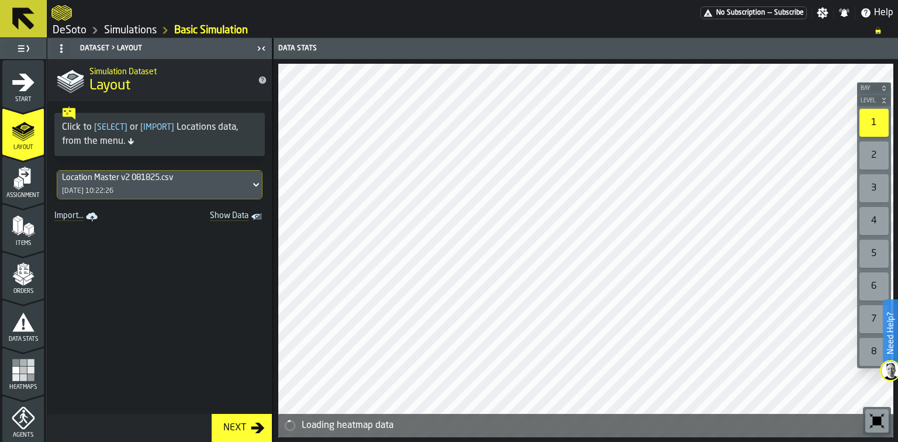
click at [250, 185] on icon at bounding box center [256, 185] width 12 height 14
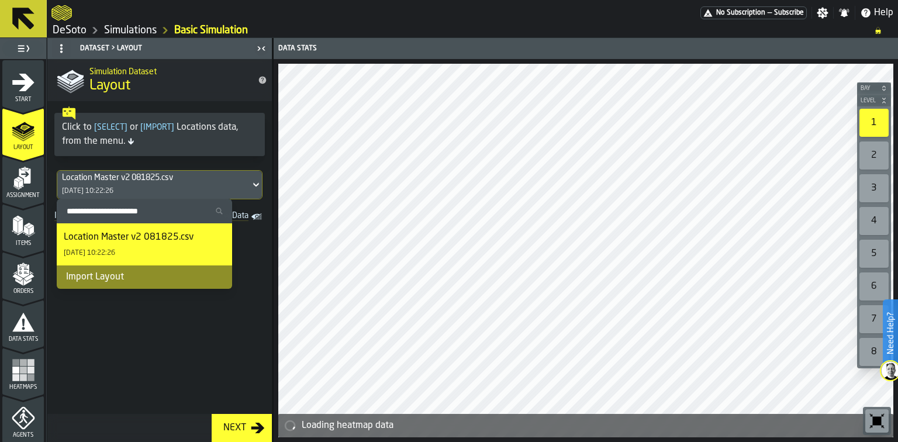
click at [250, 180] on icon at bounding box center [256, 185] width 12 height 14
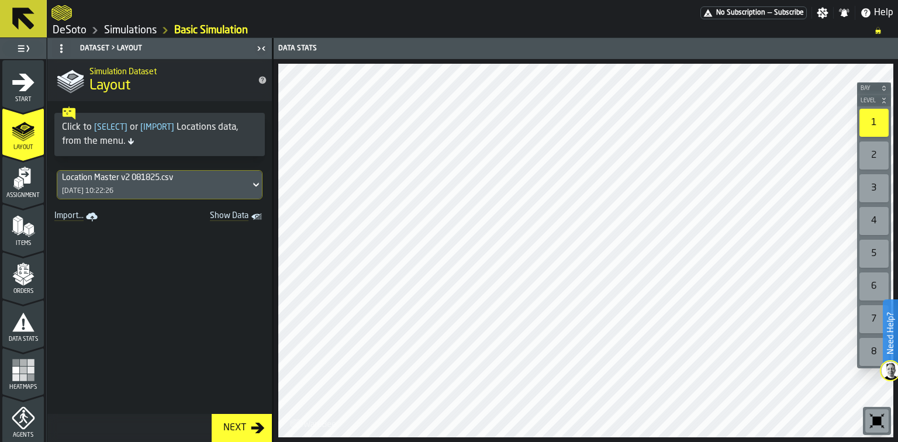
click at [28, 27] on icon at bounding box center [23, 19] width 22 height 22
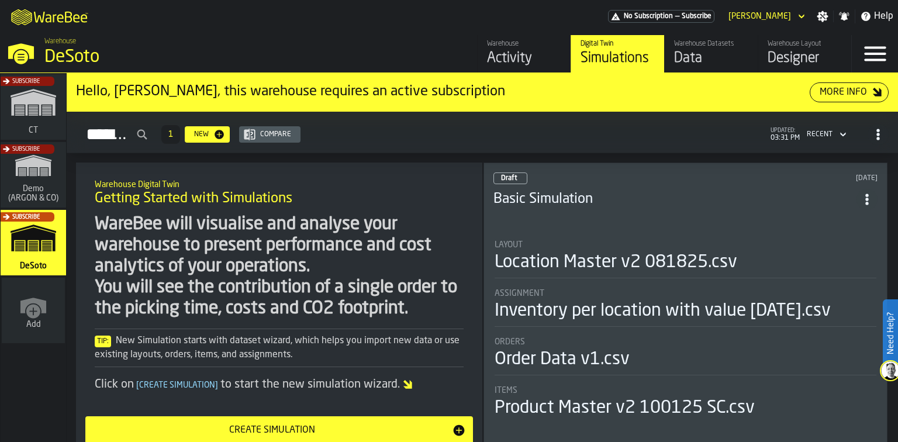
click at [869, 193] on icon "ItemListCard-DashboardItemContainer" at bounding box center [867, 199] width 12 height 12
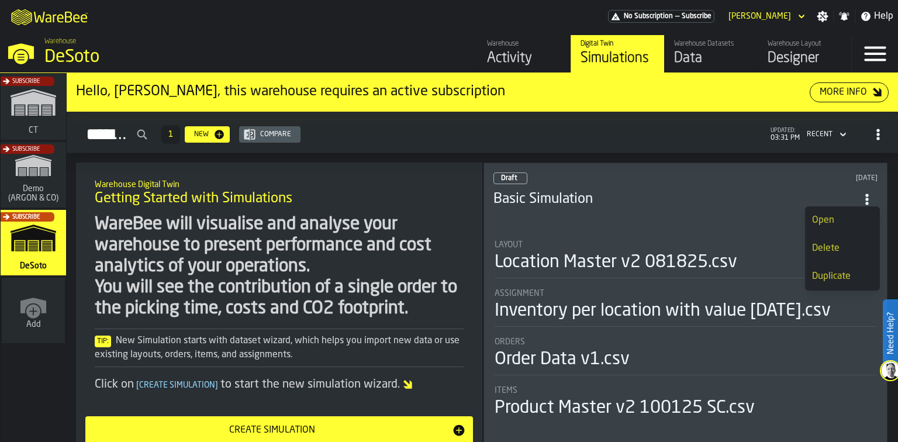
click at [844, 276] on div "Duplicate" at bounding box center [842, 276] width 61 height 14
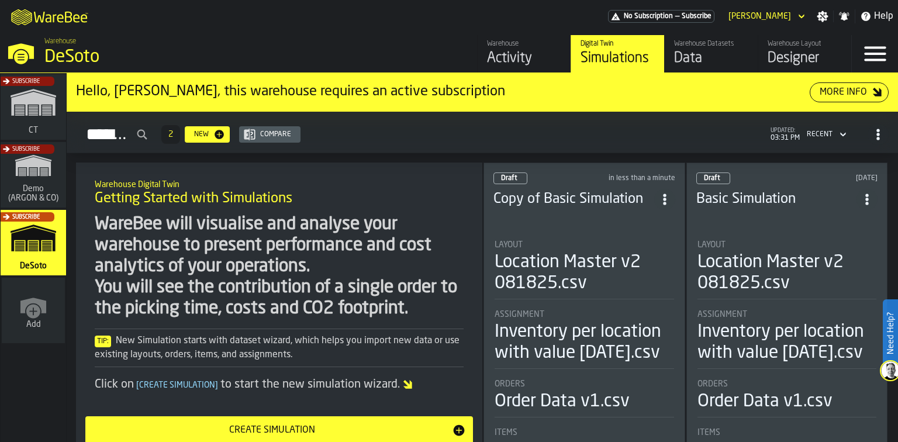
click at [586, 196] on h3 "Copy of Basic Simulation" at bounding box center [573, 199] width 161 height 19
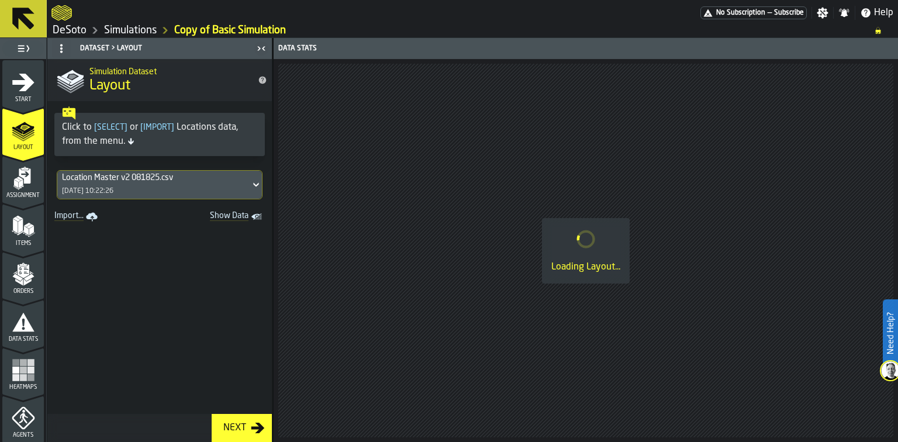
click at [250, 179] on icon at bounding box center [256, 185] width 12 height 14
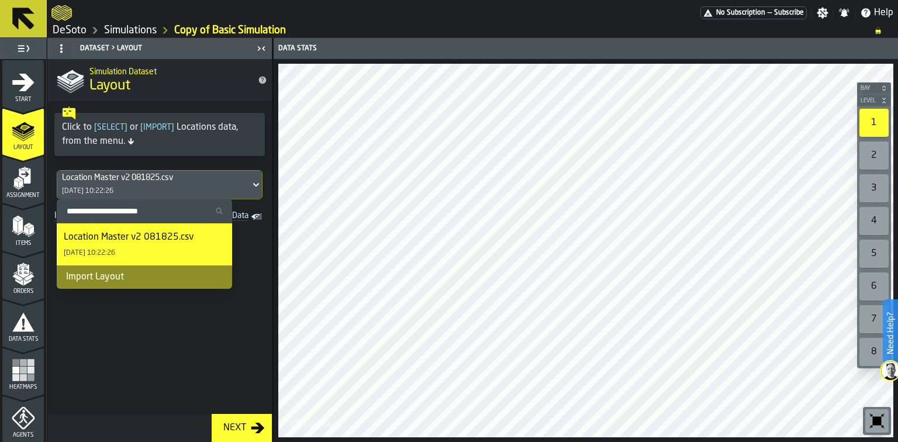
click at [30, 19] on icon at bounding box center [23, 19] width 28 height 28
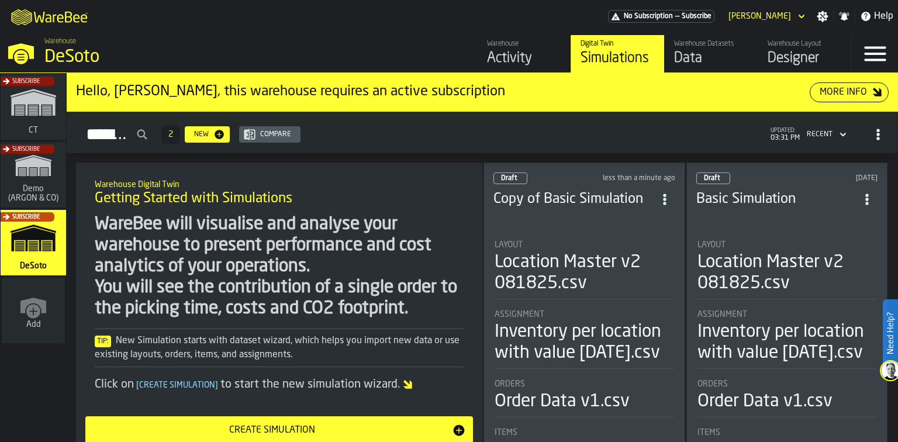
click at [662, 196] on icon "ItemListCard-DashboardItemContainer" at bounding box center [665, 199] width 12 height 12
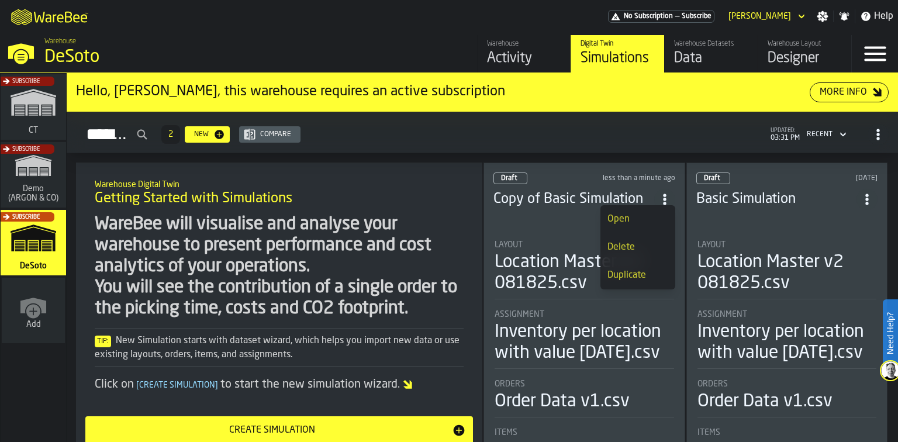
click at [638, 250] on div "Delete" at bounding box center [637, 247] width 61 height 14
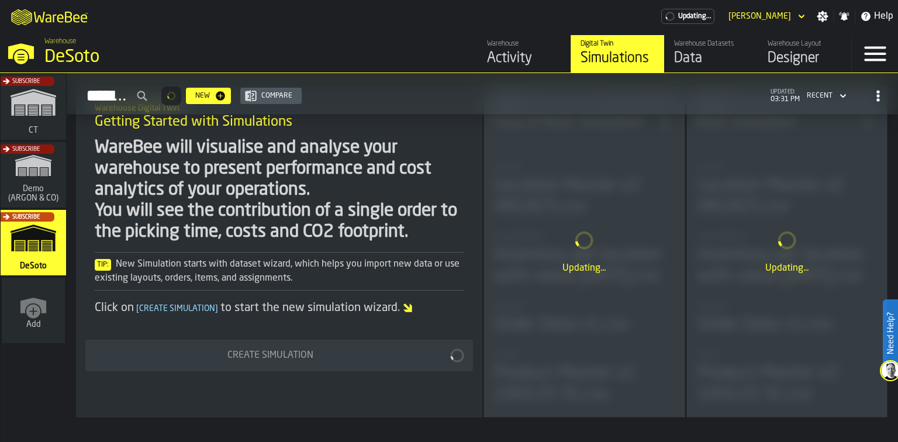
scroll to position [35, 0]
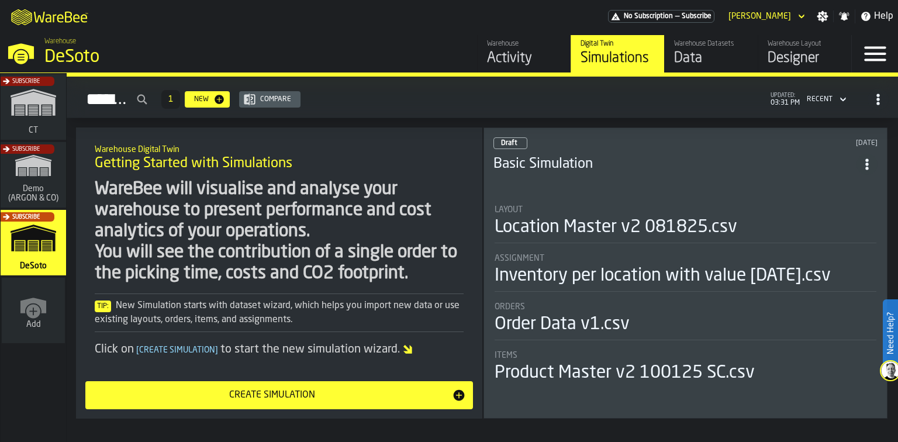
click at [736, 54] on div "Data" at bounding box center [711, 58] width 74 height 19
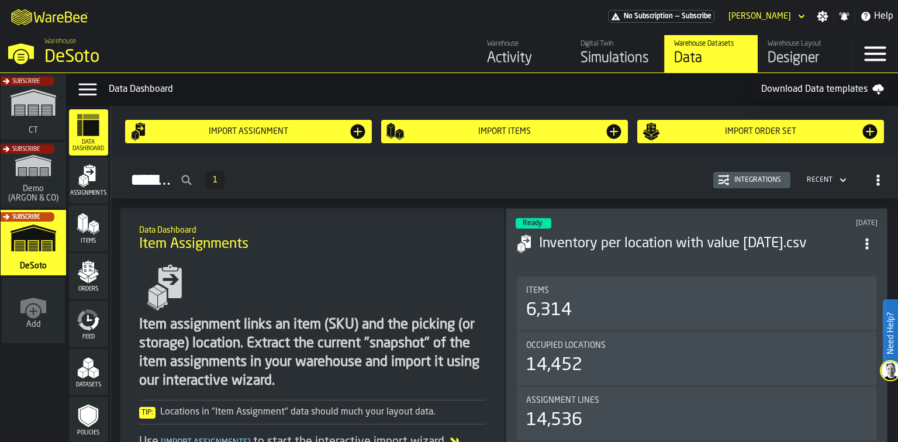
click at [608, 61] on div "Simulations" at bounding box center [617, 58] width 74 height 19
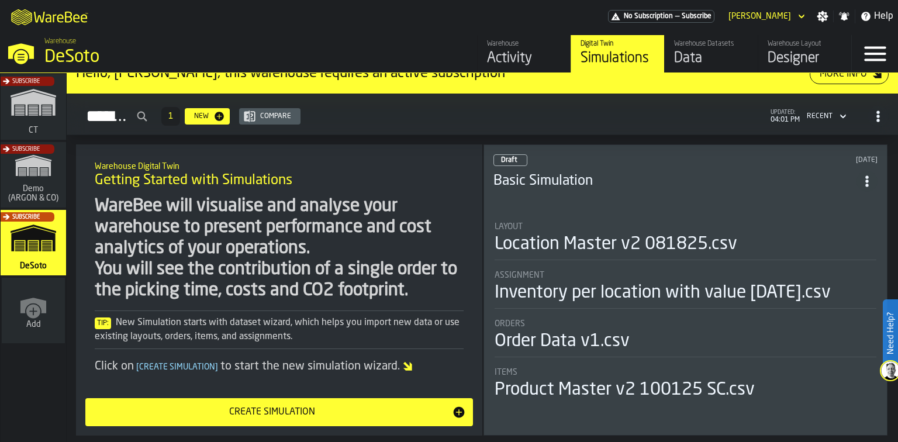
scroll to position [35, 0]
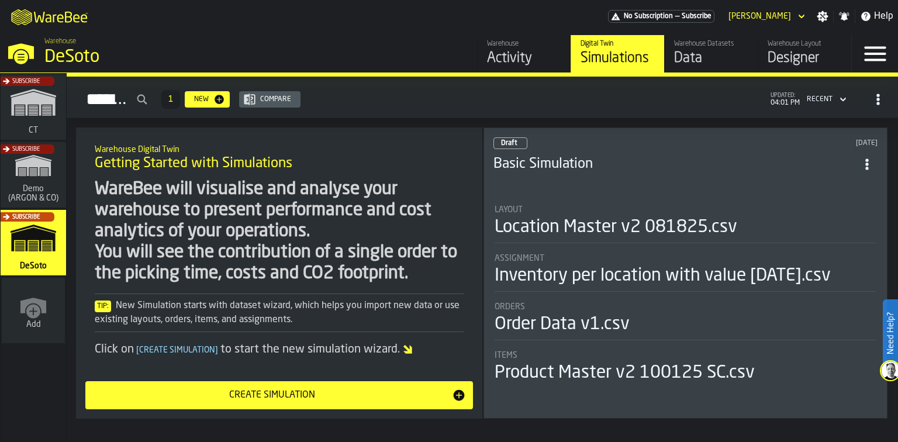
click at [264, 400] on div "Create Simulation" at bounding box center [272, 395] width 360 height 14
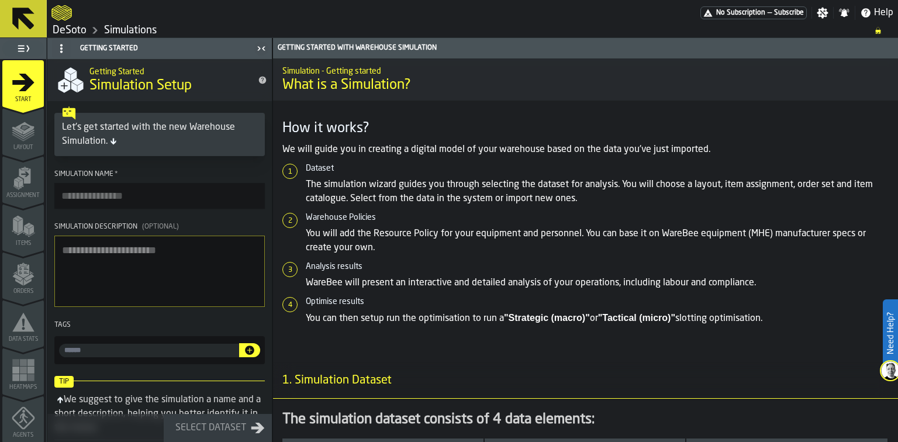
click at [110, 195] on input "Simulation Name *" at bounding box center [159, 196] width 210 height 26
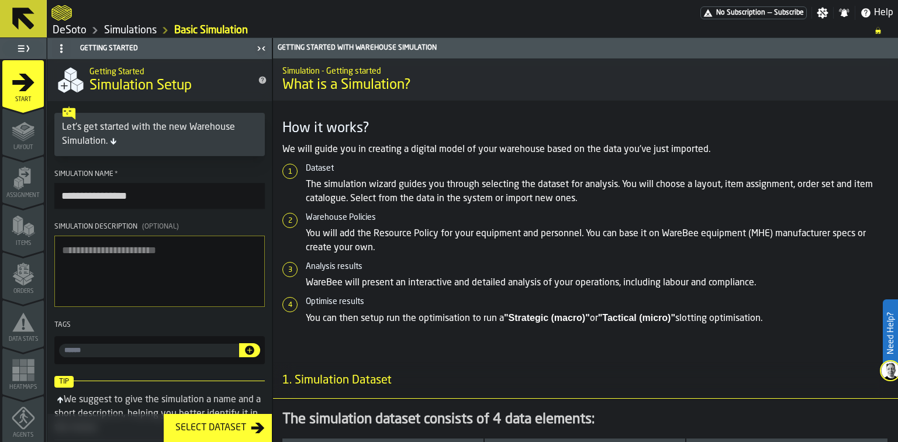
click at [140, 199] on input "**********" at bounding box center [159, 196] width 210 height 26
click at [134, 199] on input "**********" at bounding box center [159, 196] width 210 height 26
click at [140, 196] on input "**********" at bounding box center [159, 196] width 210 height 26
type input "**********"
click at [202, 431] on div "Select Dataset" at bounding box center [211, 428] width 80 height 14
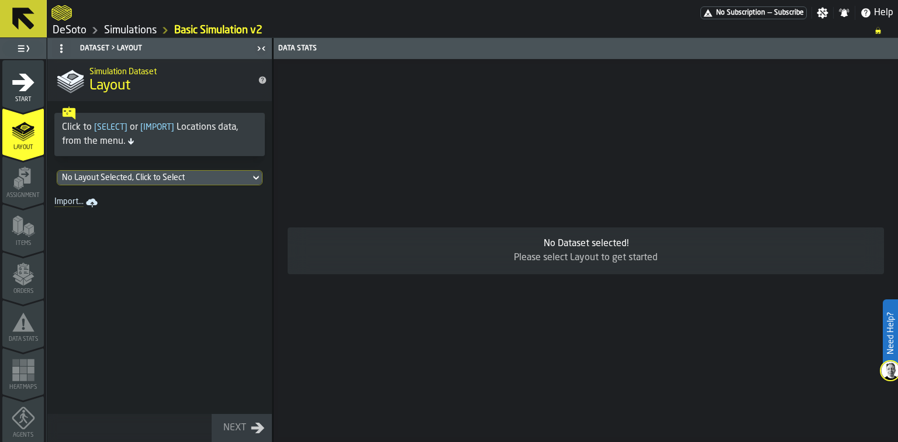
click at [168, 175] on div "No Layout Selected, Click to Select" at bounding box center [154, 177] width 184 height 9
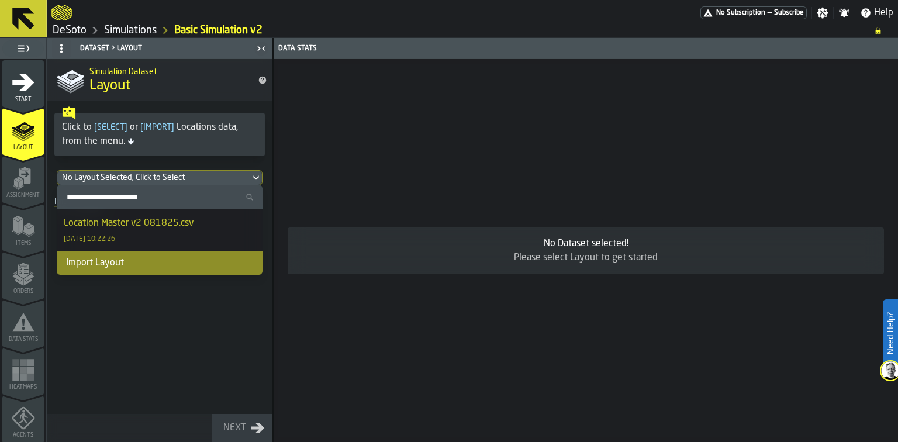
drag, startPoint x: 144, startPoint y: 234, endPoint x: 134, endPoint y: 319, distance: 85.4
click at [134, 319] on body "Need Help? No Subscription — Subscribe Settings Notifications Help DeSoto Simul…" at bounding box center [449, 221] width 898 height 442
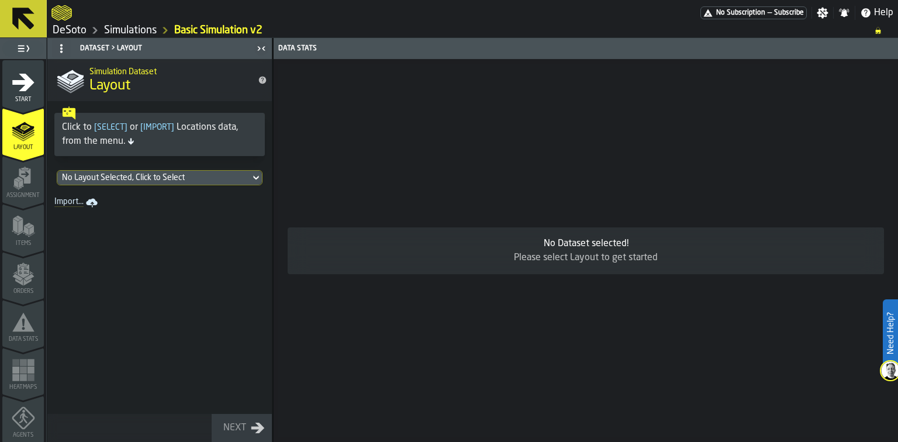
click at [209, 178] on div "No Layout Selected, Click to Select" at bounding box center [154, 177] width 184 height 9
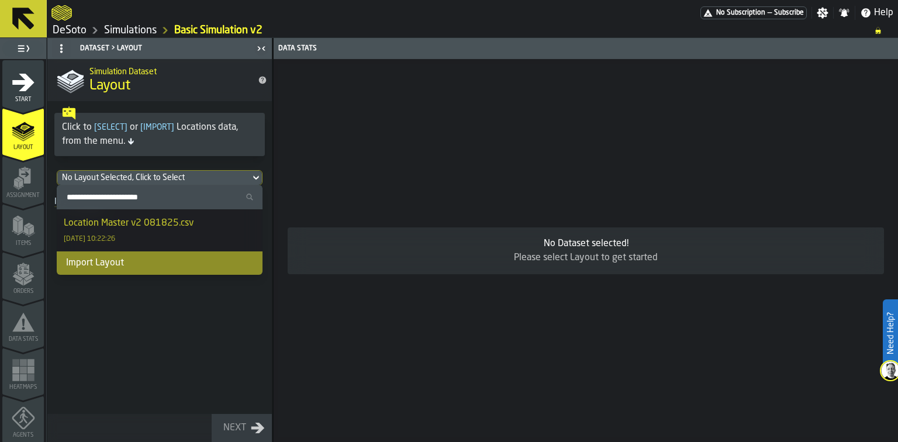
click at [209, 178] on div "No Layout Selected, Click to Select" at bounding box center [154, 177] width 184 height 9
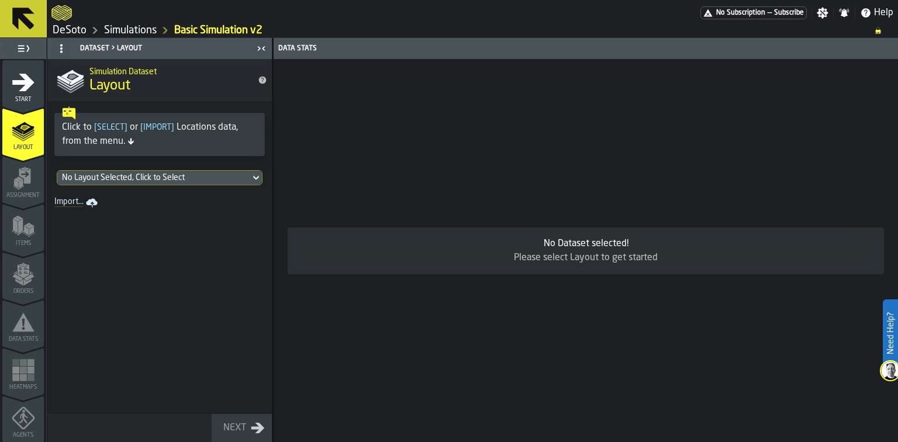
click at [81, 27] on link "DeSoto" at bounding box center [70, 30] width 34 height 13
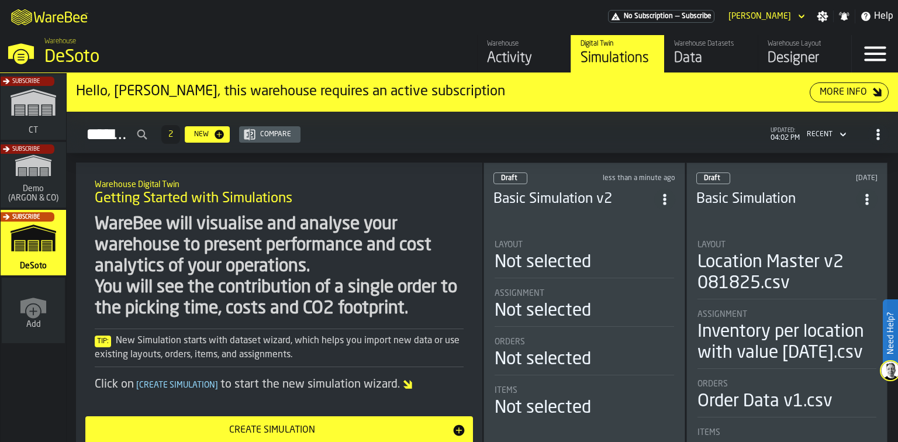
click at [797, 56] on div "Designer" at bounding box center [805, 58] width 74 height 19
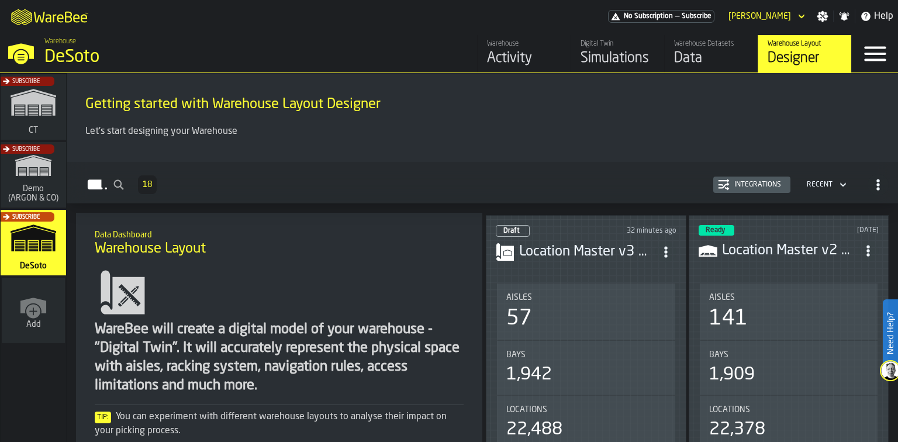
click at [592, 285] on div "Aisles 57" at bounding box center [586, 312] width 178 height 56
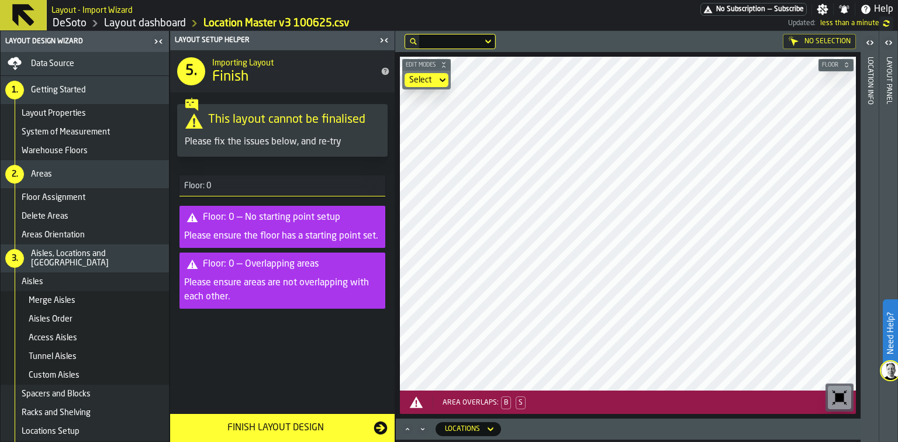
click at [163, 25] on link "Layout dashboard" at bounding box center [145, 23] width 82 height 13
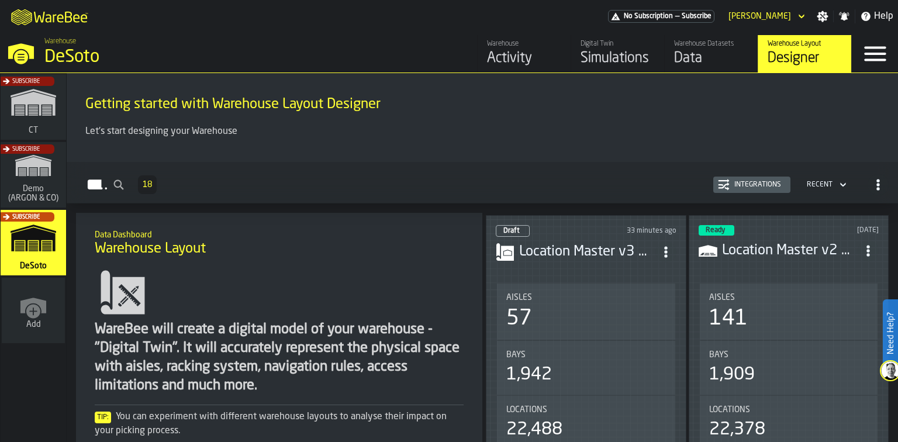
click at [759, 310] on div "141" at bounding box center [789, 318] width 160 height 23
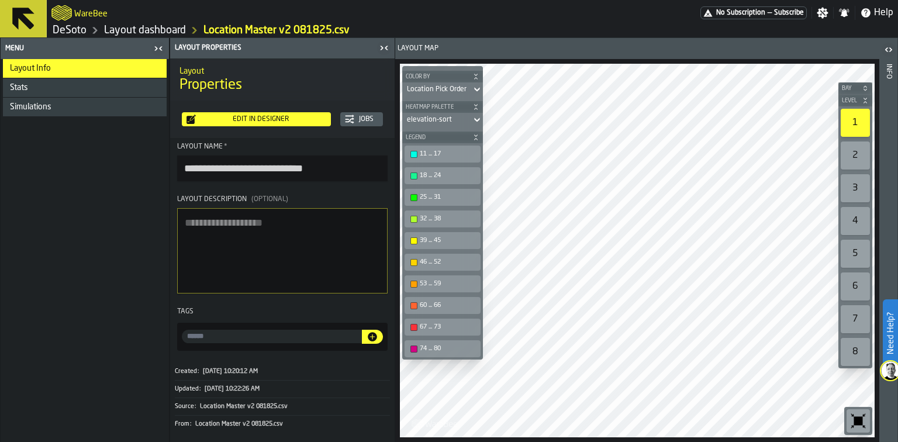
click at [150, 29] on link "Layout dashboard" at bounding box center [145, 30] width 82 height 13
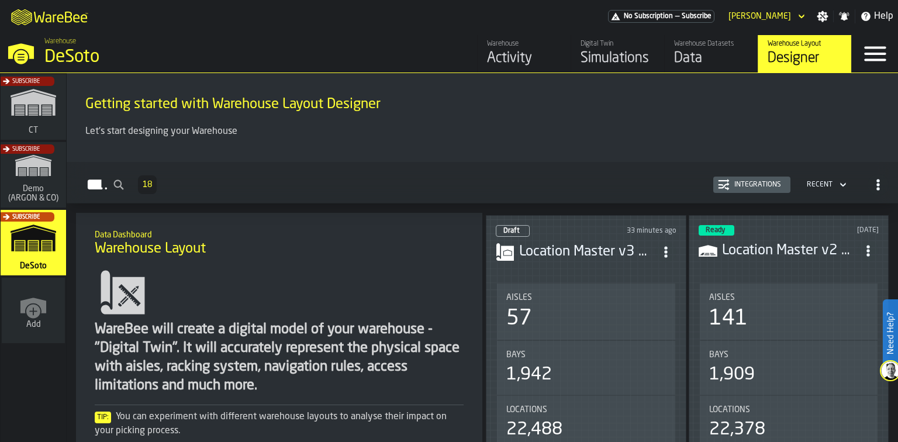
click at [755, 295] on div "Aisles" at bounding box center [789, 297] width 160 height 9
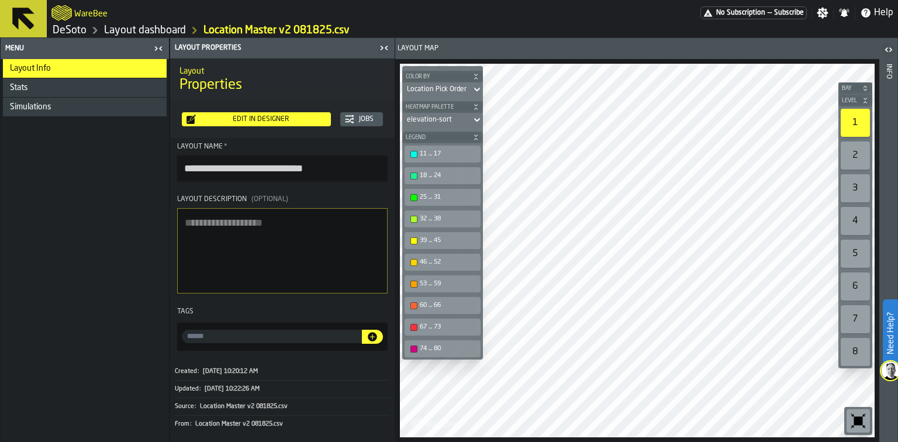
click at [886, 48] on icon "button-toggle-Open" at bounding box center [885, 49] width 3 height 4
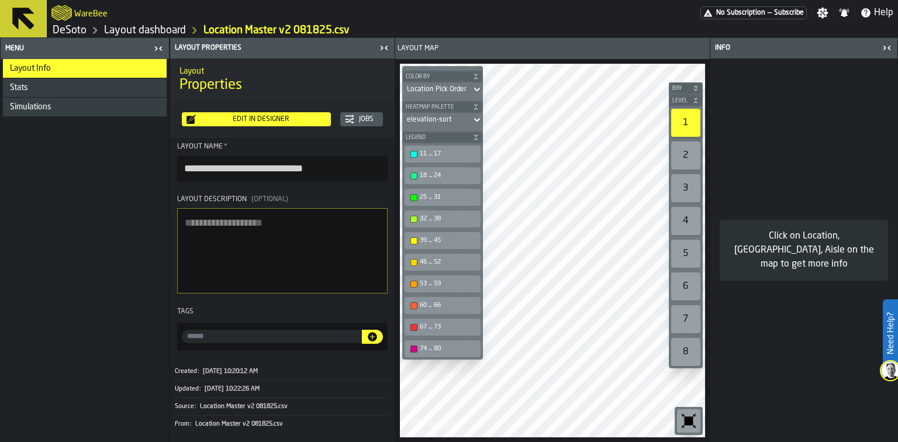
click at [288, 174] on input "**********" at bounding box center [282, 168] width 210 height 26
click at [289, 119] on div "Edit in Designer" at bounding box center [261, 119] width 130 height 8
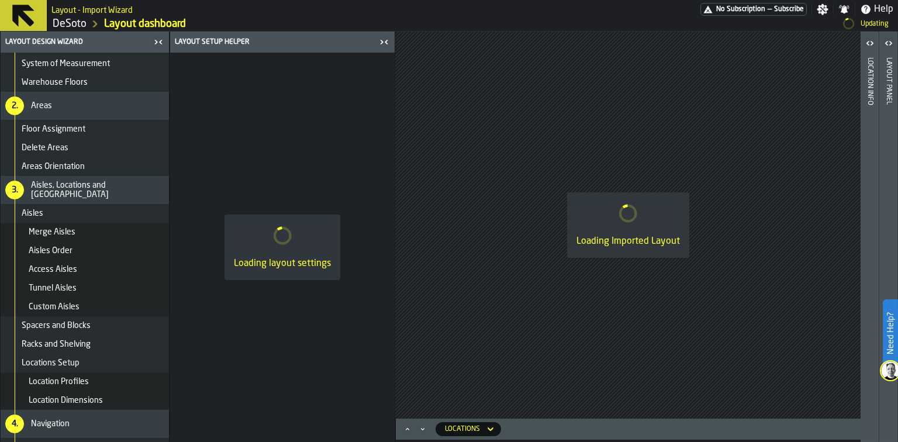
scroll to position [130, 0]
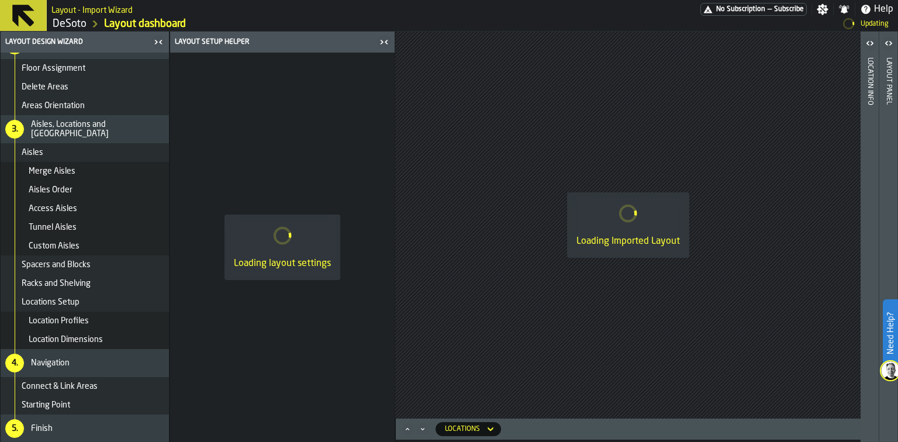
click at [96, 398] on div "Starting Point" at bounding box center [85, 405] width 168 height 19
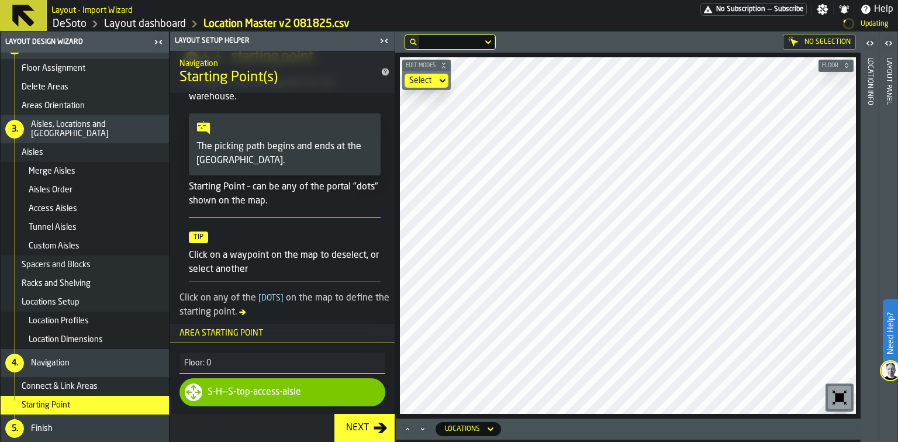
scroll to position [129, 0]
click at [54, 429] on div "Finish" at bounding box center [97, 428] width 133 height 9
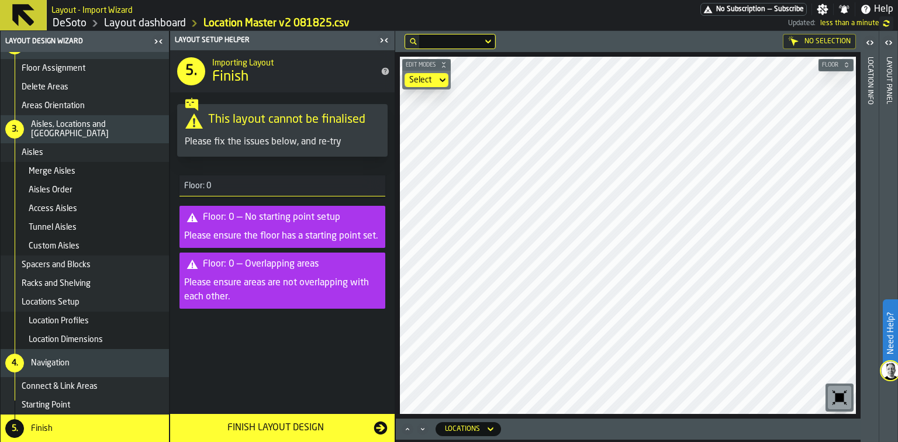
scroll to position [0, 0]
click at [138, 21] on link "Layout dashboard" at bounding box center [145, 23] width 82 height 13
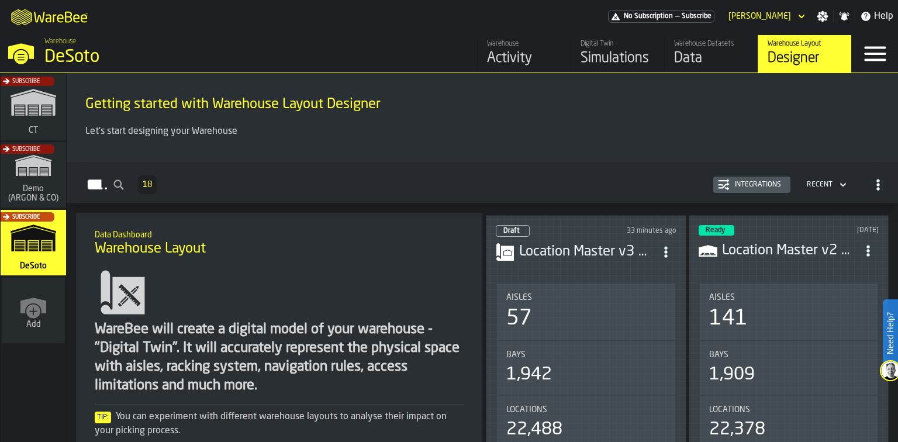
click at [152, 182] on span "18" at bounding box center [147, 185] width 9 height 8
click at [587, 275] on div "Draft 33 minutes ago Location Master v3 100625.csv Aisles 57 Bays 1,942 Locatio…" at bounding box center [586, 450] width 201 height 470
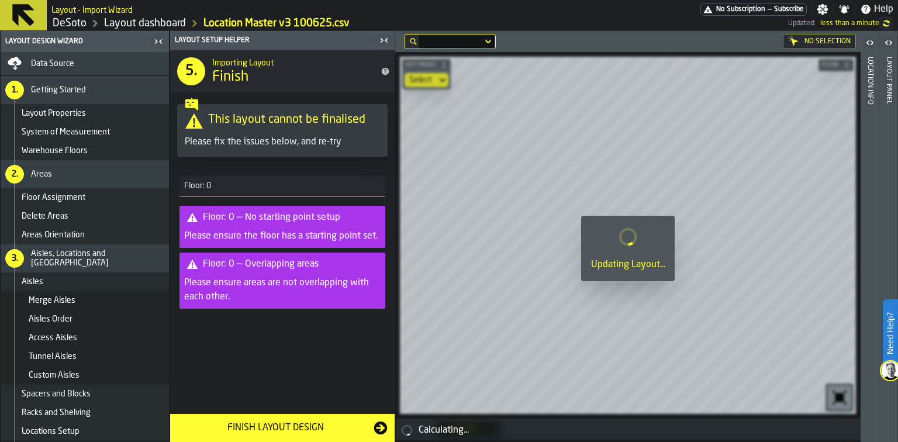
click at [297, 223] on div "Floor: 0 — No starting point setup" at bounding box center [271, 217] width 137 height 14
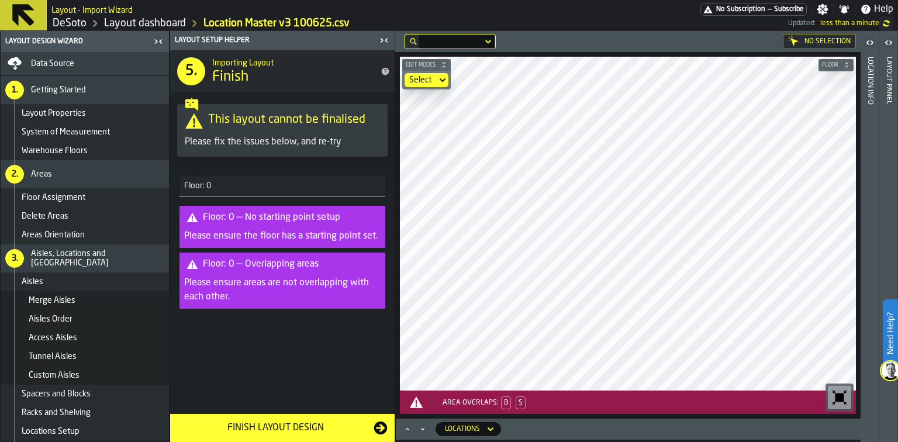
click at [295, 220] on div "Floor: 0 — No starting point setup" at bounding box center [271, 217] width 137 height 14
click at [240, 288] on div "Please ensure areas are not overlapping with each other." at bounding box center [282, 290] width 196 height 28
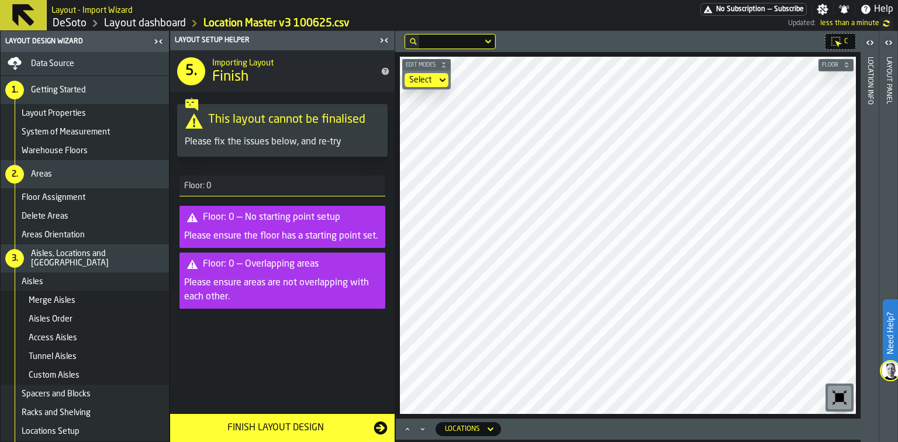
click at [426, 75] on div "Select" at bounding box center [420, 79] width 23 height 9
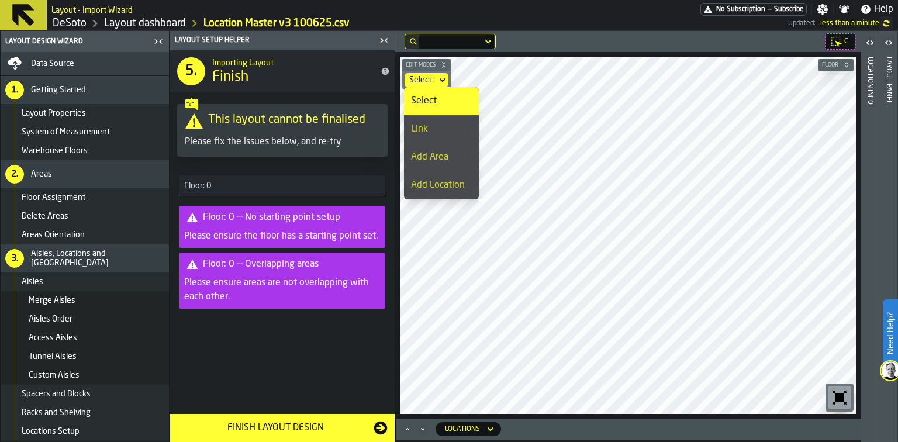
click at [426, 128] on div "Link" at bounding box center [441, 129] width 61 height 14
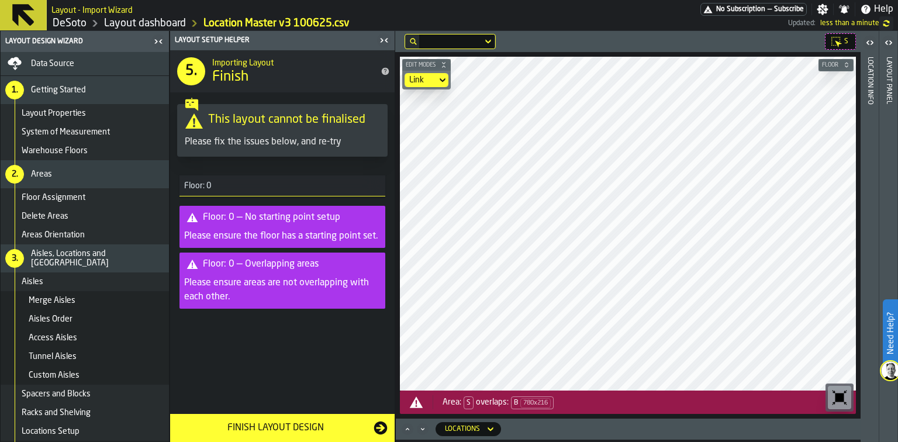
click at [299, 432] on div "Finish Layout Design" at bounding box center [275, 428] width 196 height 14
click at [350, 288] on main "Layout Design Wizard Data Source 1. Getting Started Layout Properties System of…" at bounding box center [449, 236] width 898 height 411
click at [437, 81] on icon at bounding box center [443, 80] width 12 height 14
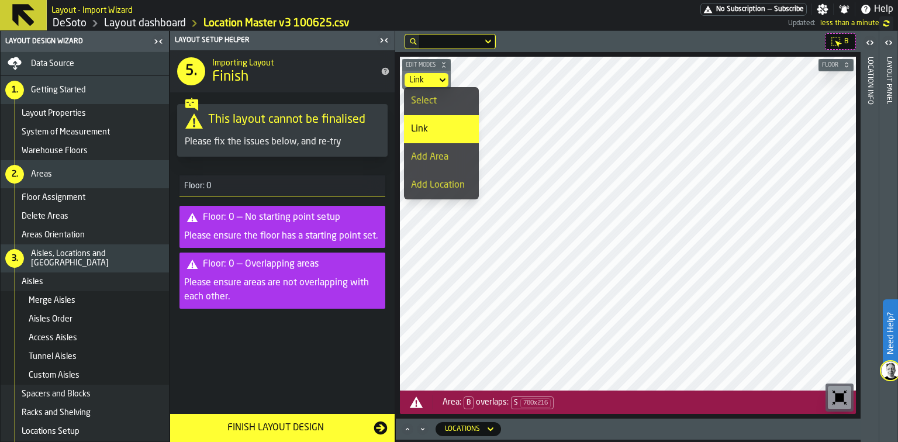
click at [434, 95] on div "Select" at bounding box center [441, 101] width 61 height 14
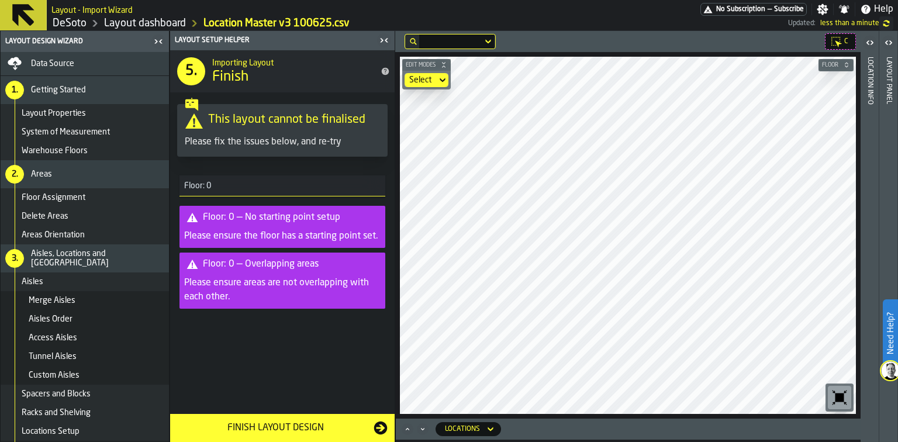
click at [280, 220] on div "Floor: 0 — No starting point setup" at bounding box center [271, 217] width 137 height 14
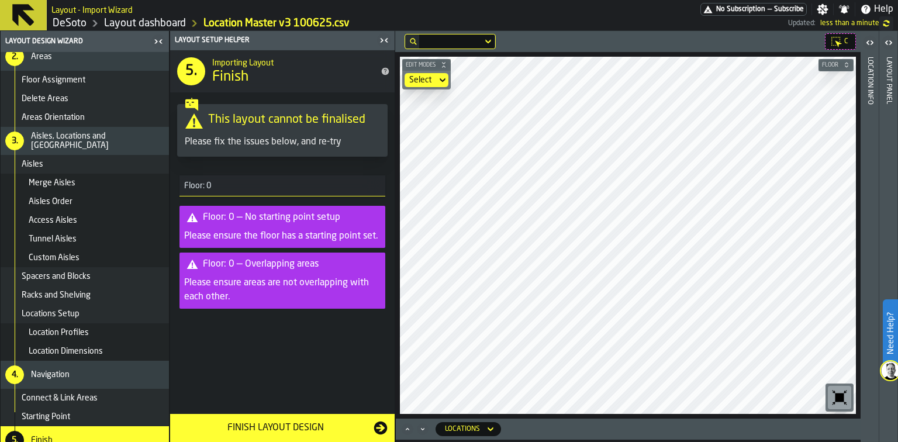
scroll to position [129, 0]
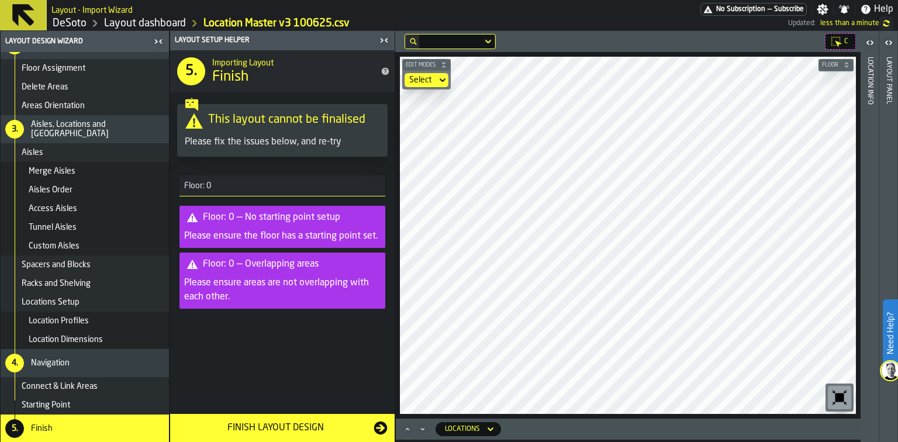
click at [44, 403] on span "Starting Point" at bounding box center [46, 404] width 49 height 9
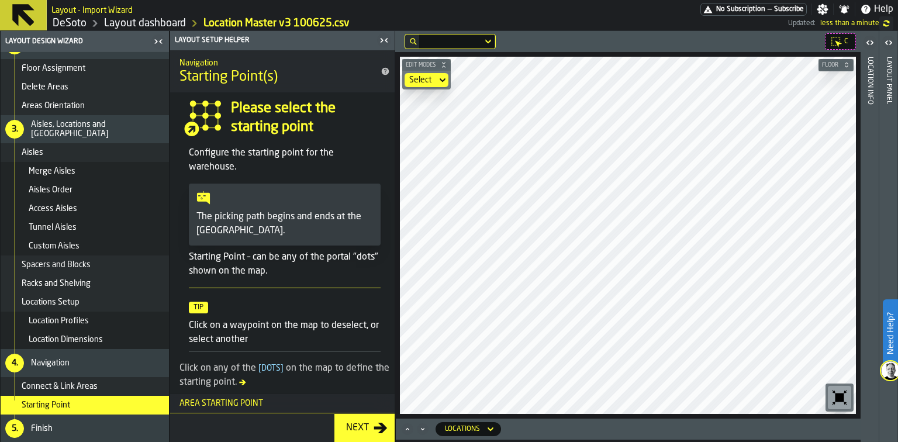
scroll to position [71, 0]
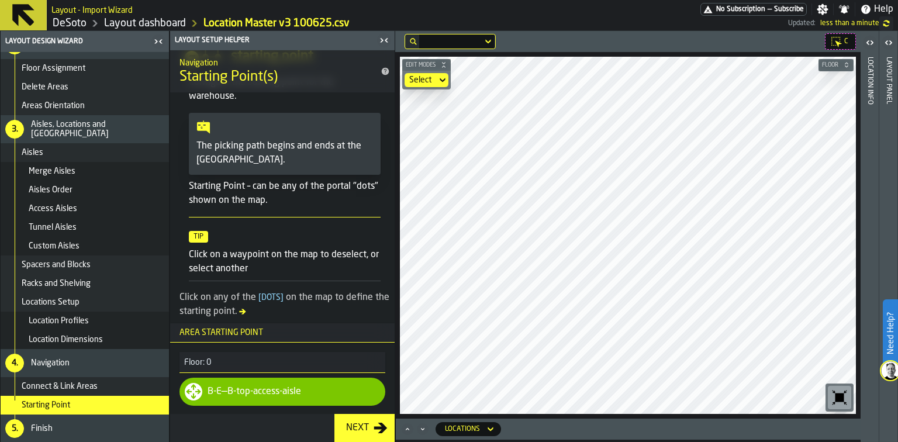
click at [29, 424] on div "Finish" at bounding box center [97, 428] width 136 height 9
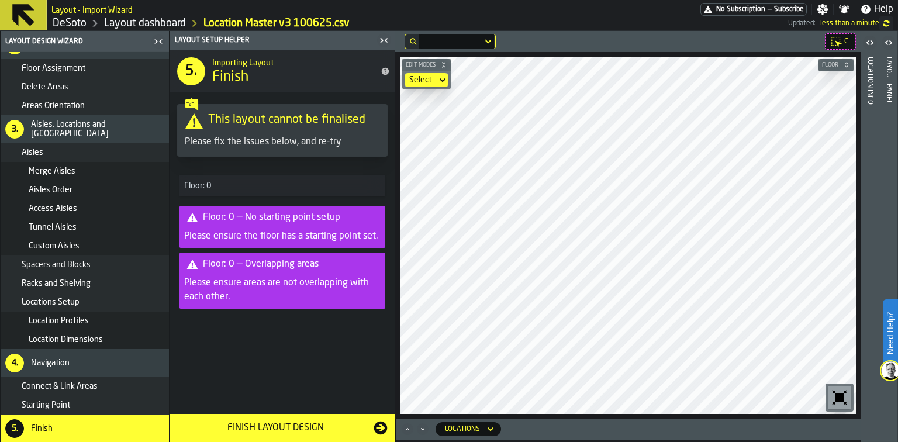
scroll to position [0, 0]
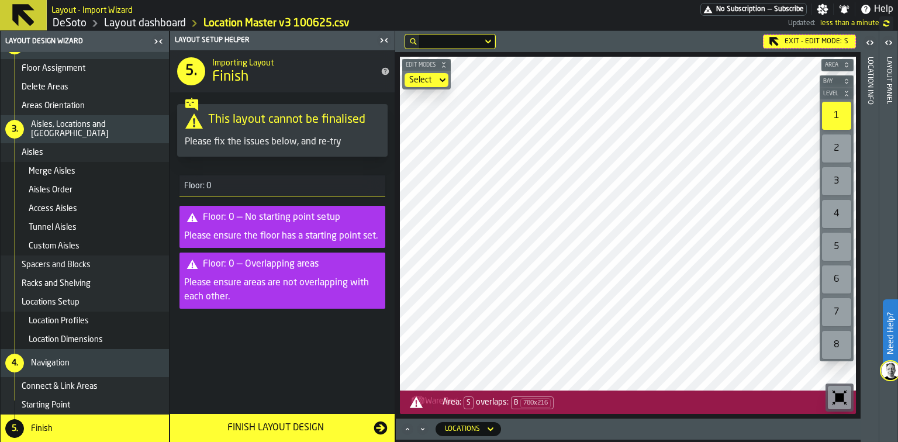
click at [890, 42] on icon "button-toggle-Open" at bounding box center [889, 43] width 14 height 14
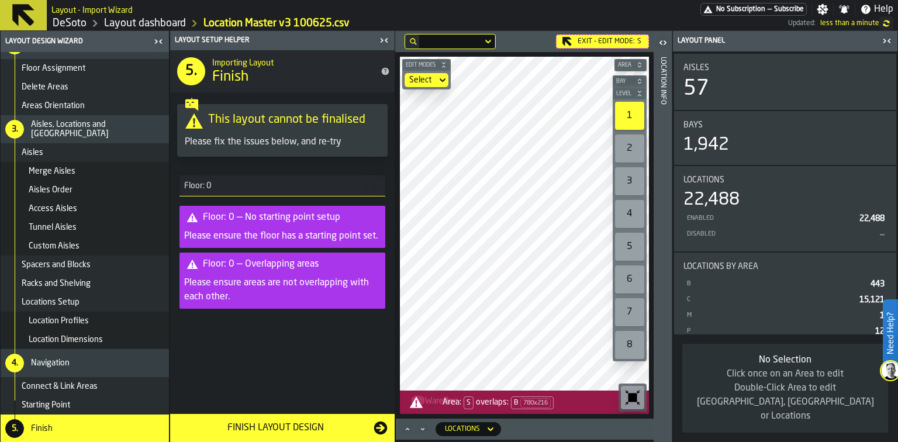
click at [663, 43] on icon "button-toggle-Open" at bounding box center [663, 43] width 14 height 14
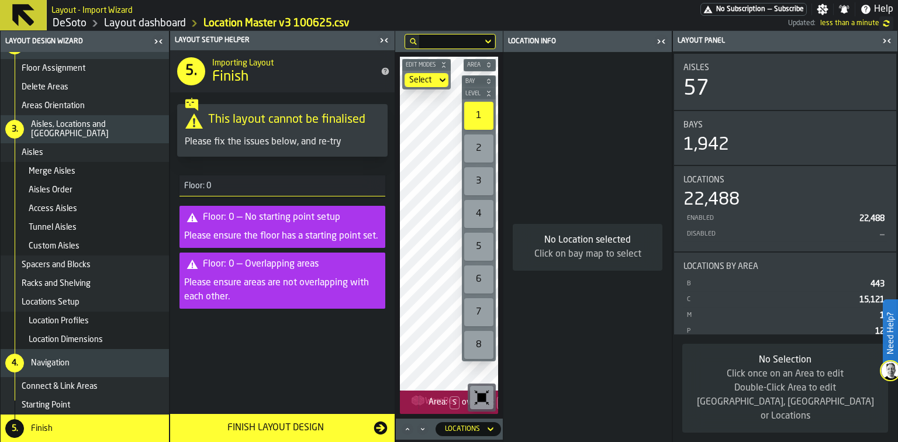
click at [662, 43] on icon "button-toggle-Close me" at bounding box center [661, 41] width 14 height 14
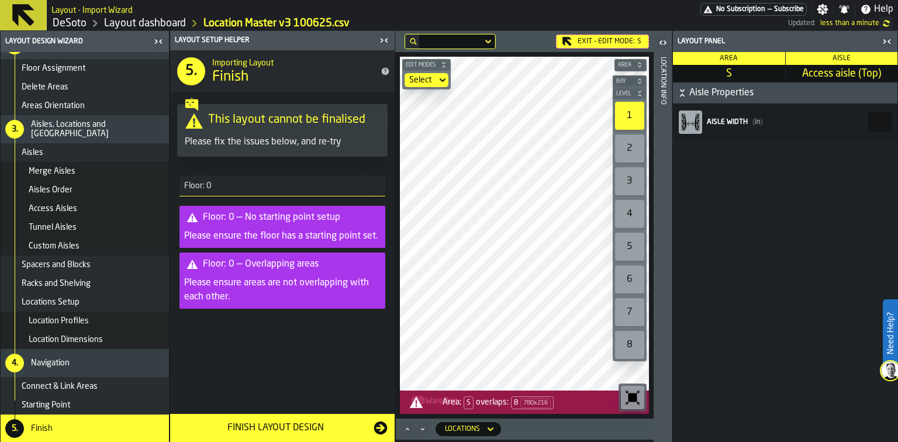
click at [874, 124] on input "***" at bounding box center [879, 122] width 23 height 20
type input "*"
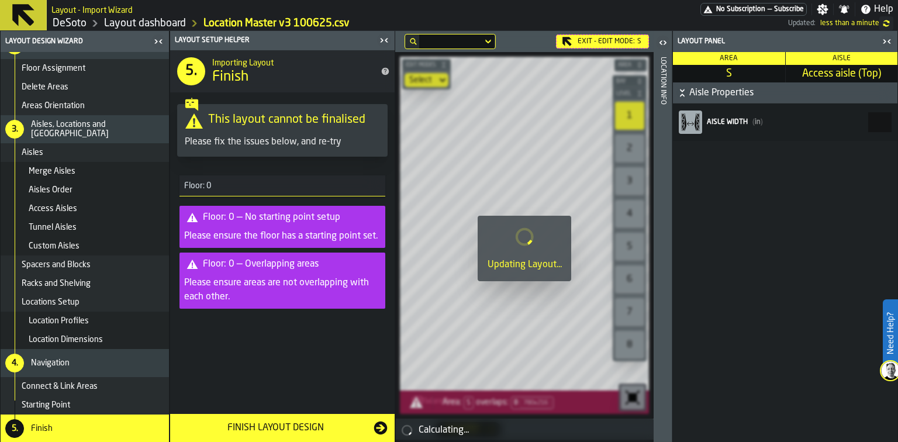
drag, startPoint x: 866, startPoint y: 119, endPoint x: 897, endPoint y: 117, distance: 31.1
click at [897, 117] on div "Layout panel Area S Aisle Access aisle (Top) Aisle Properties Aisle width ( in …" at bounding box center [785, 236] width 226 height 411
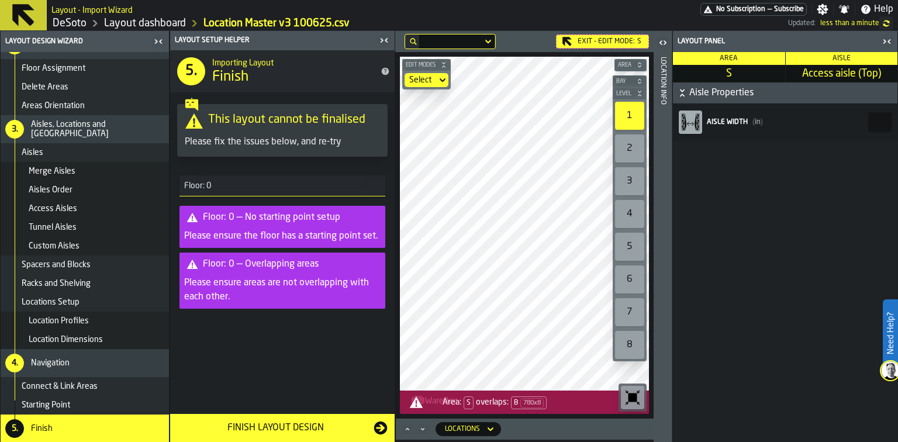
drag, startPoint x: 877, startPoint y: 120, endPoint x: 894, endPoint y: 120, distance: 17.5
click at [894, 120] on div "Aisle width ( in ) **" at bounding box center [785, 121] width 224 height 37
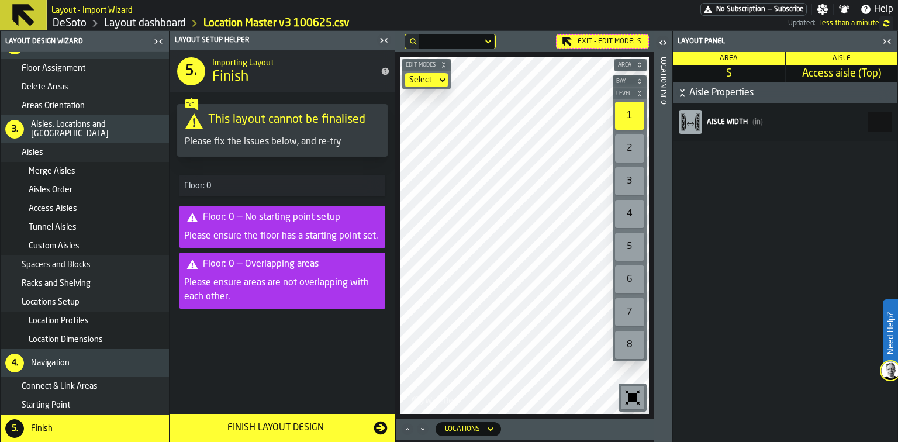
type input "*"
click at [385, 42] on icon "button-toggle-Close me" at bounding box center [384, 40] width 14 height 14
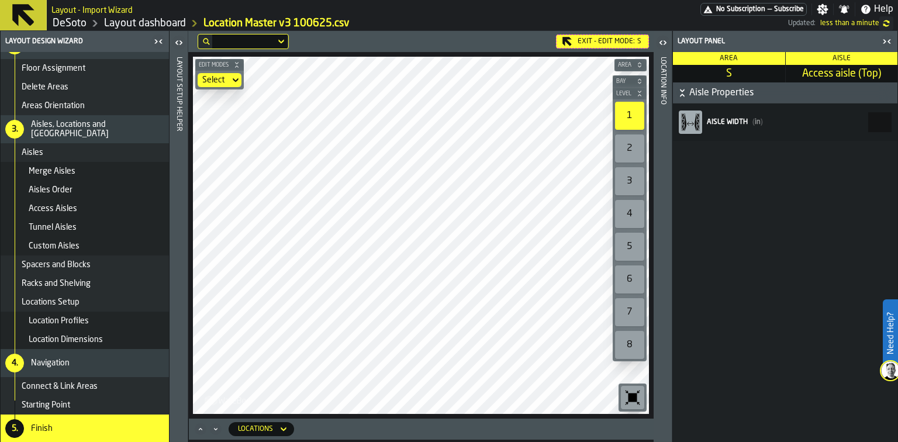
click at [886, 123] on input "*" at bounding box center [879, 122] width 23 height 20
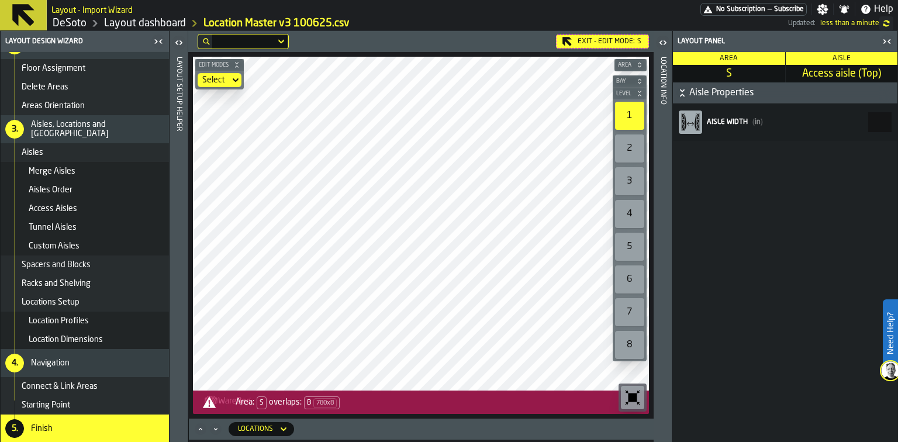
drag, startPoint x: 873, startPoint y: 126, endPoint x: 897, endPoint y: 121, distance: 24.4
click at [897, 121] on div "Layout panel Area S Aisle Access aisle (Top) Aisle Properties Aisle width ( in …" at bounding box center [785, 236] width 226 height 411
type input "*"
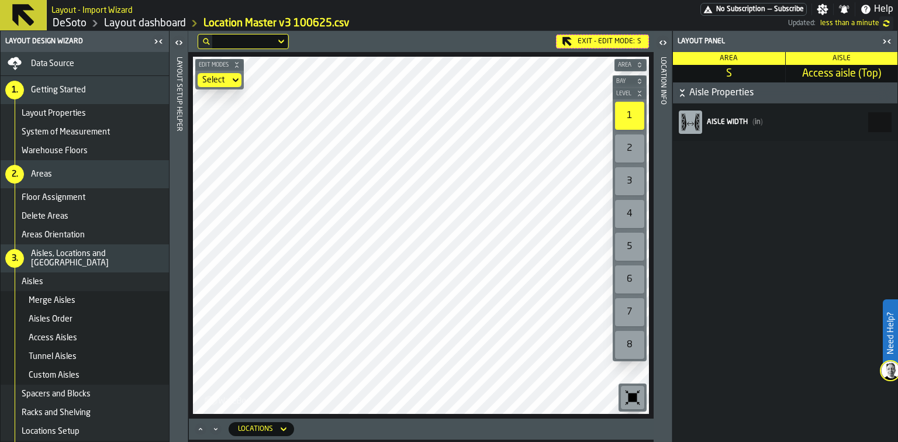
click at [74, 61] on div "Data Source" at bounding box center [97, 63] width 133 height 9
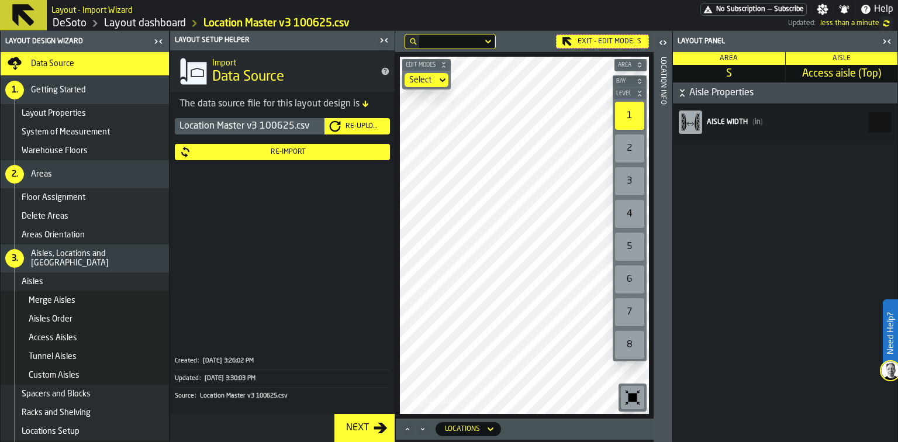
click at [344, 127] on div "Re-Upload" at bounding box center [363, 126] width 44 height 8
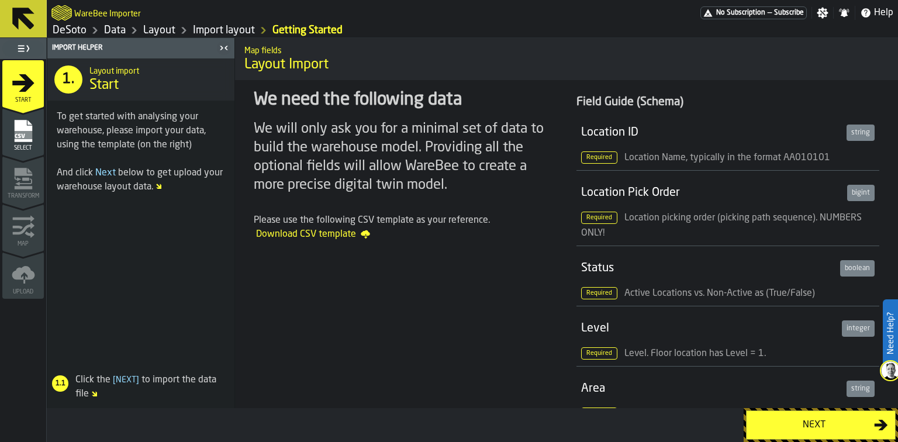
click at [805, 419] on div "Next" at bounding box center [814, 425] width 120 height 14
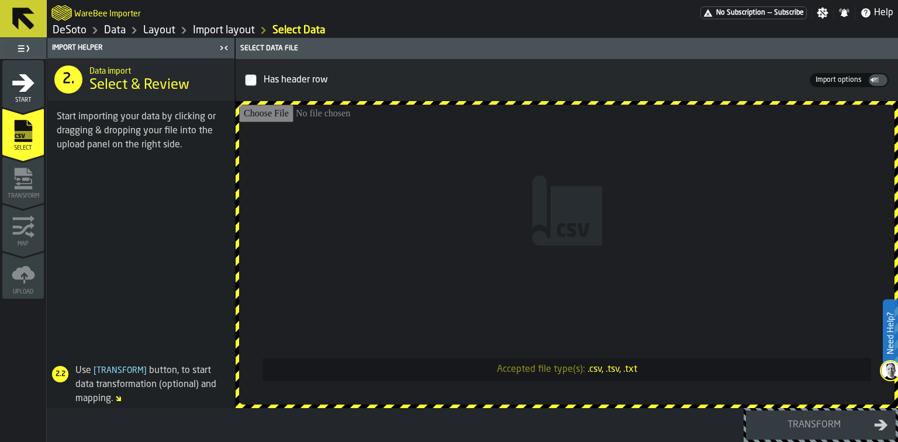
click at [210, 28] on link "Import layout" at bounding box center [224, 30] width 62 height 13
click at [161, 30] on link "Layout" at bounding box center [159, 30] width 32 height 13
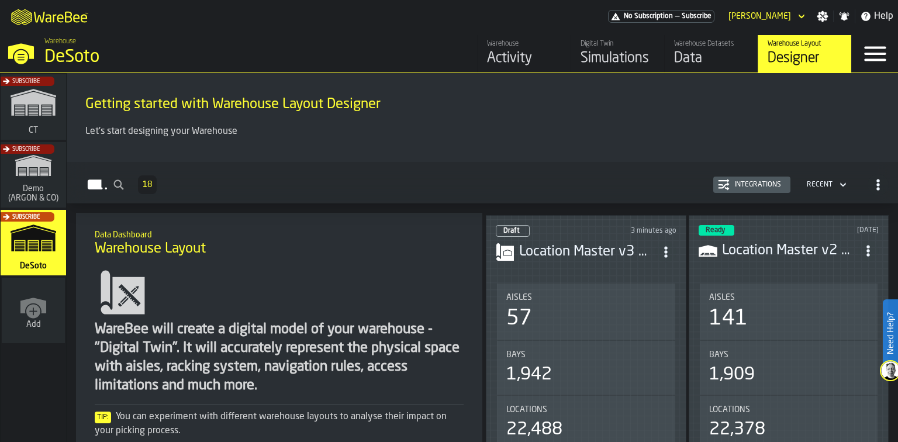
click at [552, 265] on header "Draft 3 minutes ago Location Master v3 100625.csv" at bounding box center [586, 248] width 181 height 47
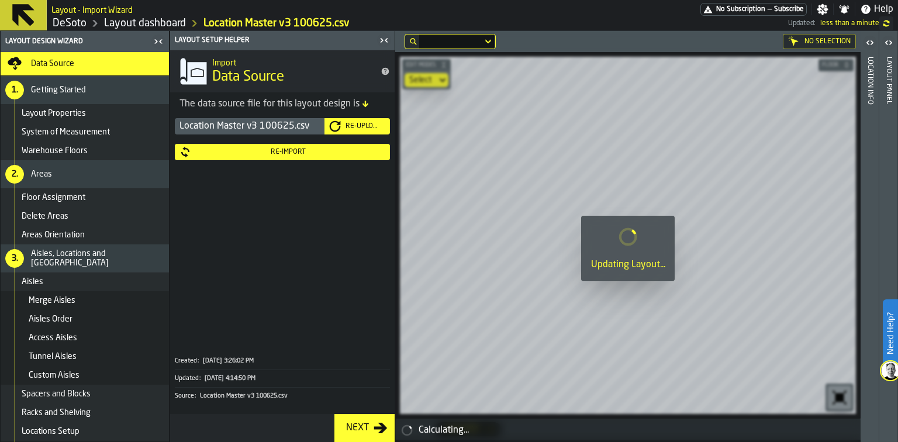
click at [271, 153] on div "Re-Import" at bounding box center [288, 152] width 194 height 8
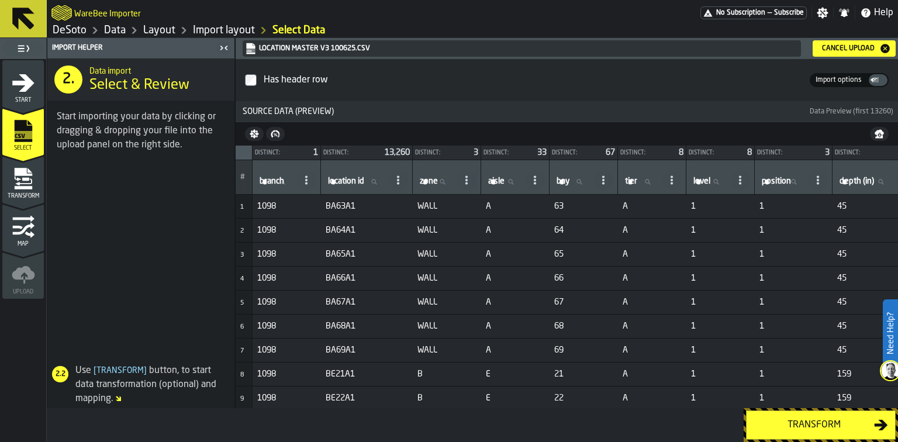
click at [803, 421] on div "Transform" at bounding box center [814, 425] width 120 height 14
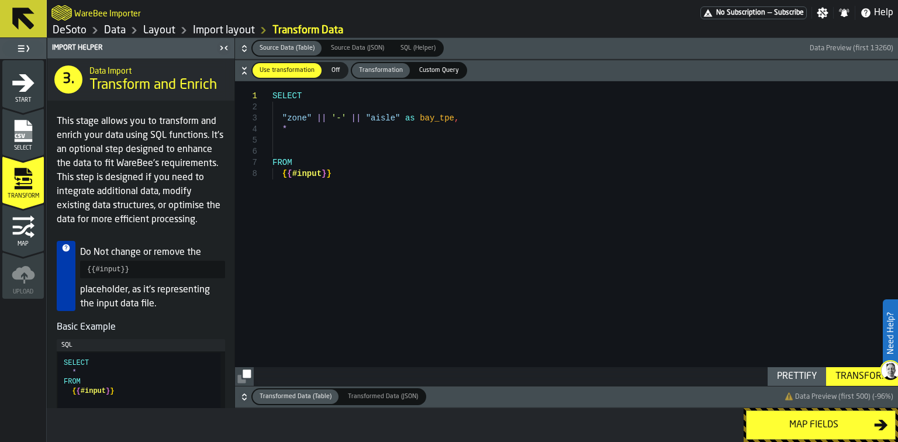
click at [802, 426] on div "Map fields" at bounding box center [814, 425] width 120 height 14
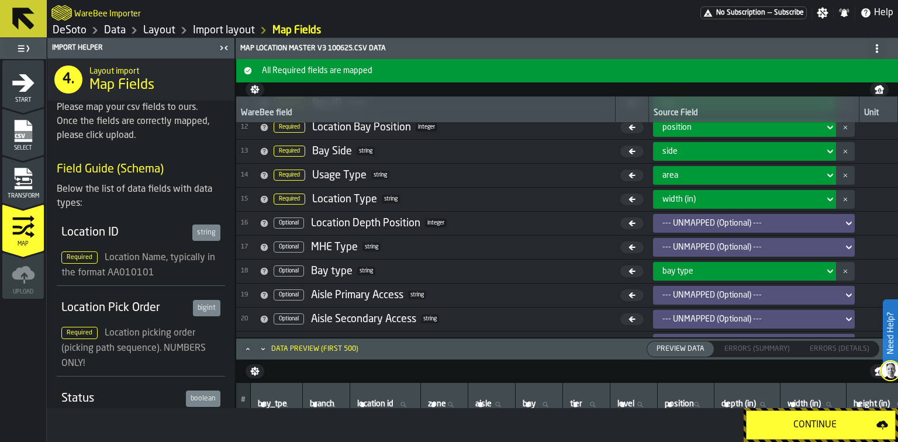
scroll to position [275, 0]
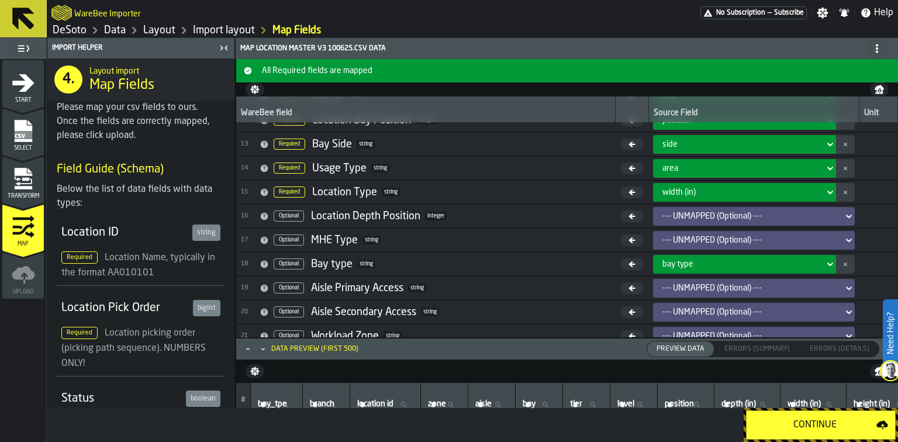
click at [724, 260] on div "bay type" at bounding box center [740, 264] width 157 height 9
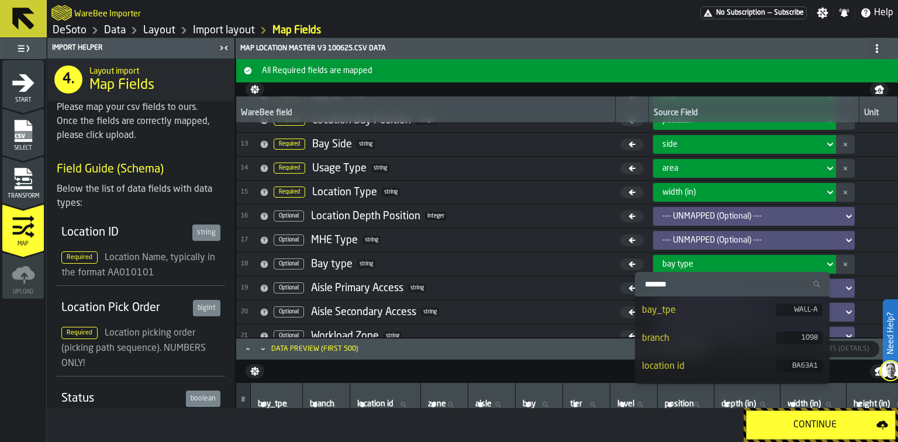
click at [704, 314] on div "bay_tpe" at bounding box center [709, 310] width 134 height 14
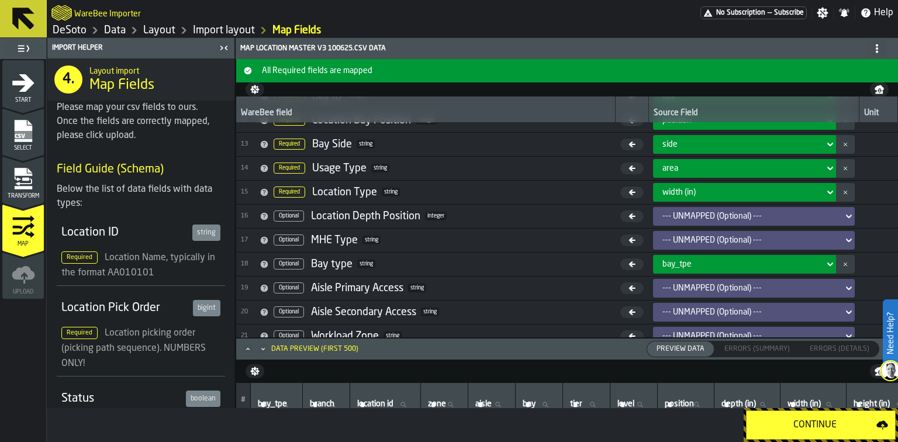
click at [810, 420] on div "Continue" at bounding box center [815, 425] width 123 height 14
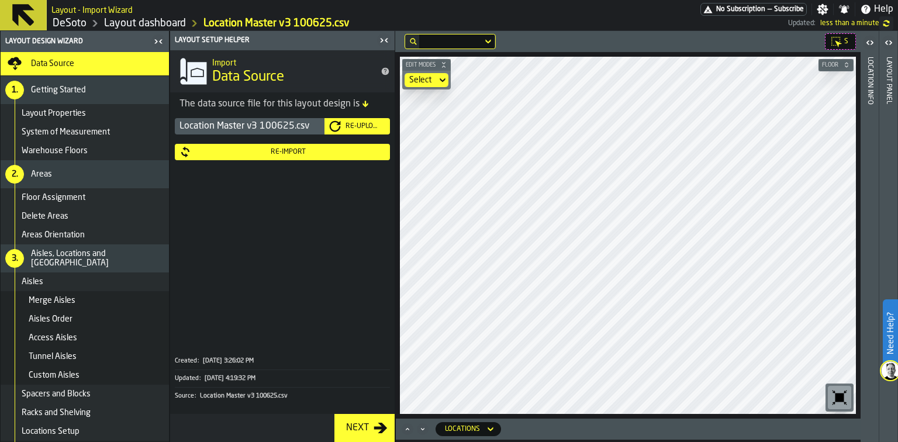
click at [869, 40] on icon "button-toggle-Open" at bounding box center [867, 42] width 3 height 4
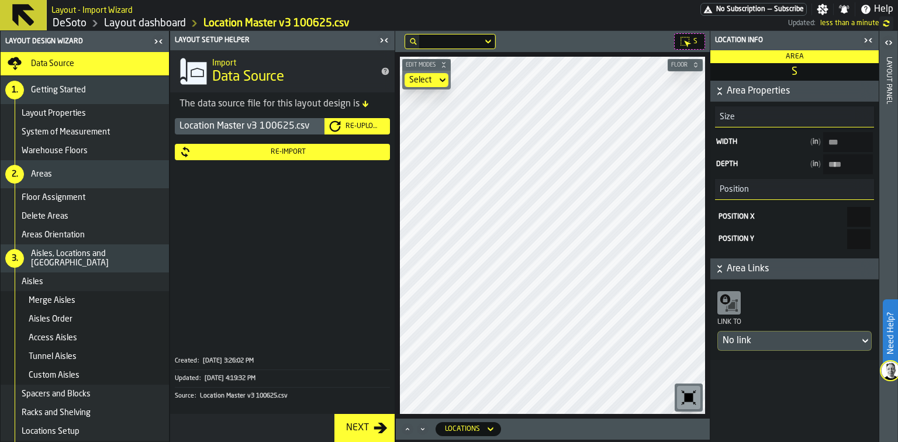
click at [888, 36] on icon "button-toggle-Open" at bounding box center [889, 43] width 14 height 14
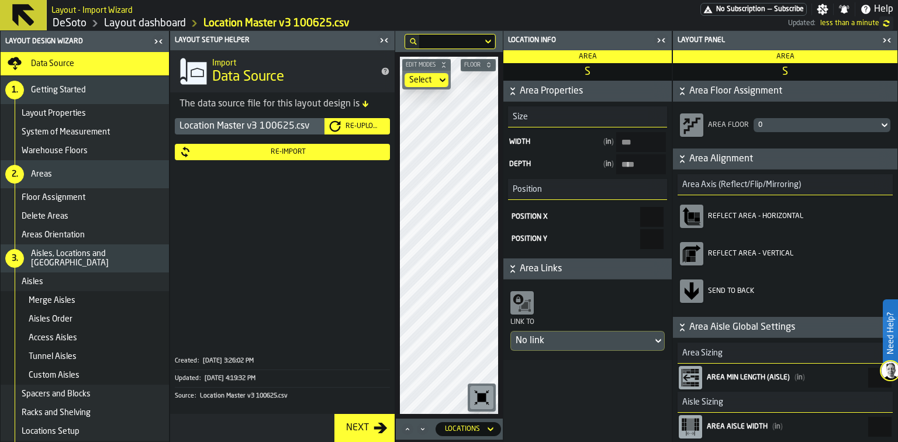
click at [659, 41] on icon "button-toggle-Close me" at bounding box center [658, 40] width 3 height 4
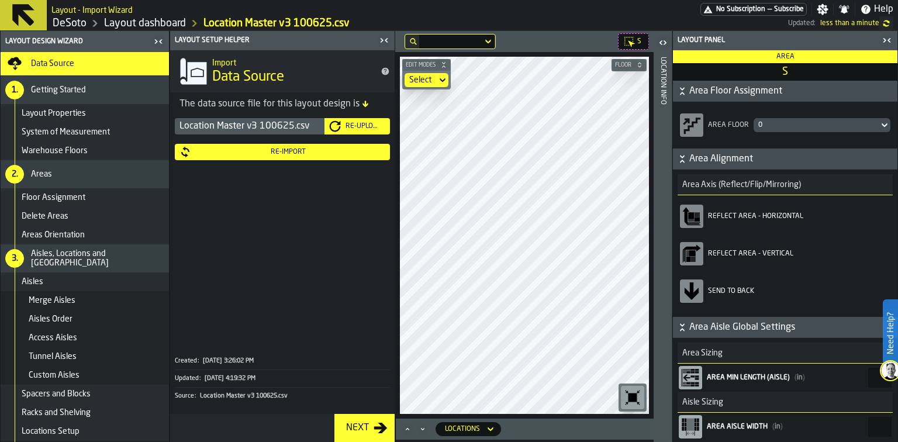
click at [894, 39] on div "button-toggle-Close me" at bounding box center [887, 40] width 16 height 14
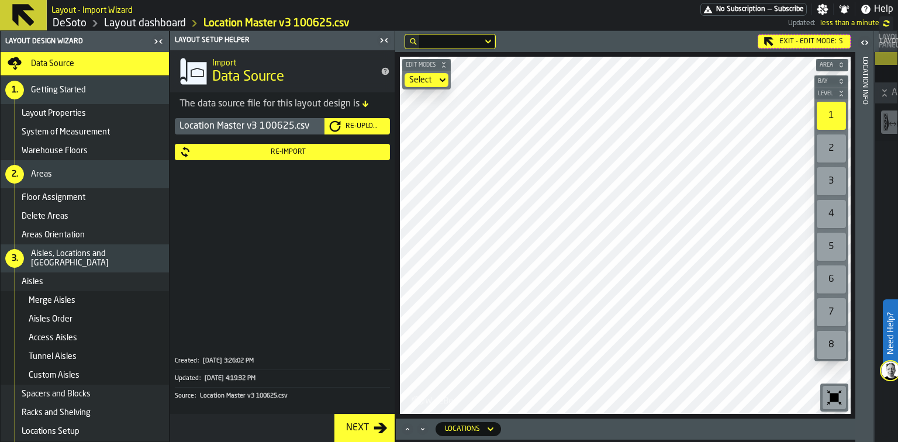
click at [607, 213] on div "Edit Modes Select Area Bay Level 1 2 3 4 5 6 7 8 M A K I N G W A R E H O U S E …" at bounding box center [625, 235] width 460 height 367
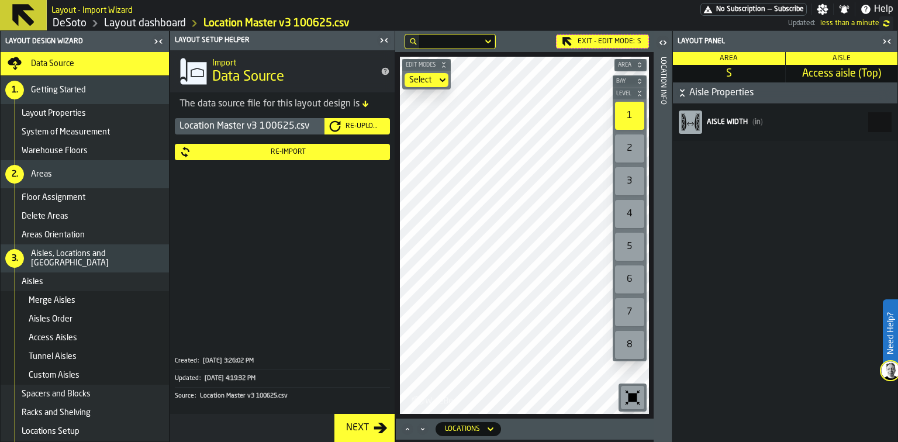
drag, startPoint x: 882, startPoint y: 125, endPoint x: 897, endPoint y: 122, distance: 16.0
click at [897, 122] on div "Layout panel Area S Aisle Access aisle (Top) Aisle Properties Aisle width ( in …" at bounding box center [785, 236] width 226 height 411
click at [382, 34] on icon "button-toggle-Close me" at bounding box center [384, 40] width 14 height 14
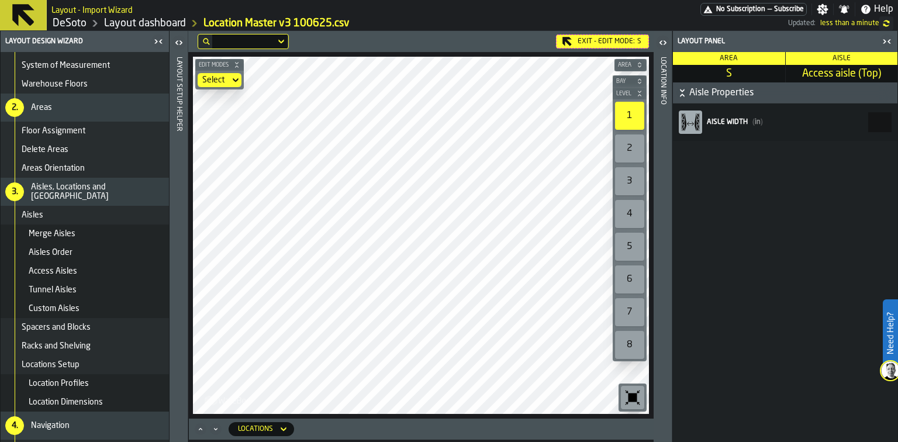
scroll to position [129, 0]
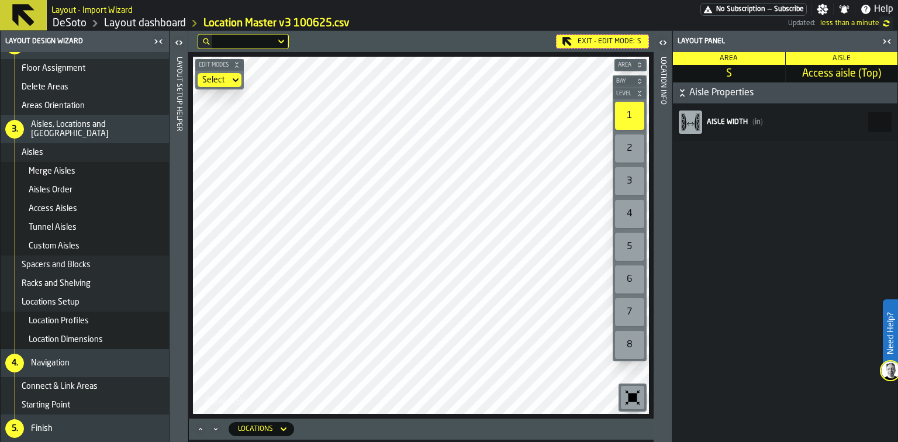
click at [61, 388] on span "Connect & Link Areas" at bounding box center [60, 386] width 76 height 9
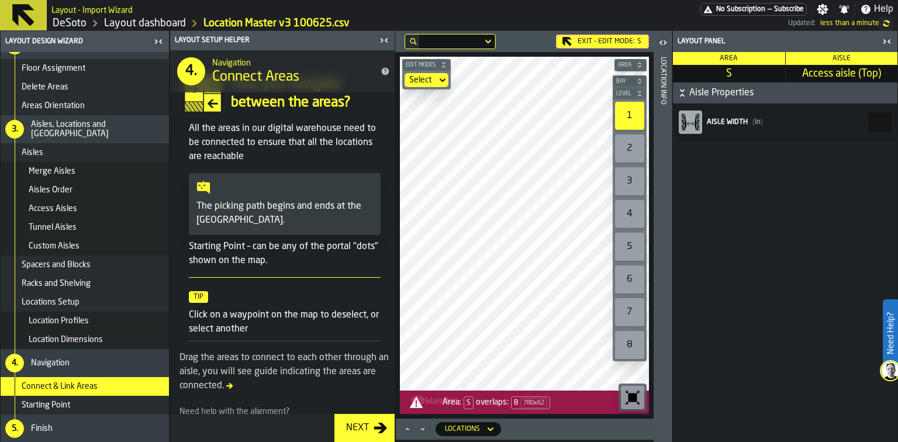
scroll to position [35, 0]
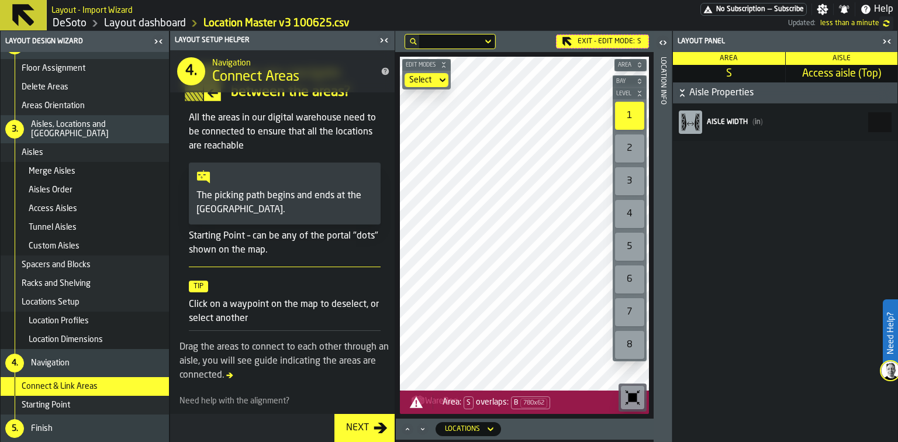
click at [383, 39] on icon "button-toggle-Close me" at bounding box center [384, 40] width 14 height 14
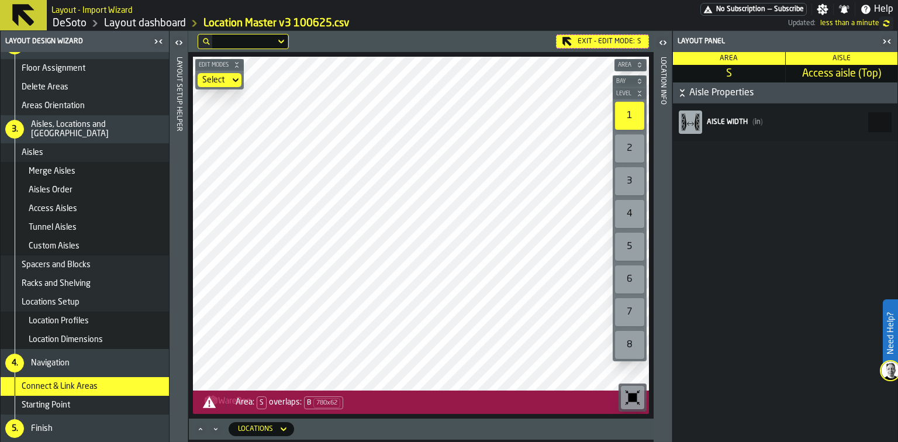
drag, startPoint x: 879, startPoint y: 119, endPoint x: 897, endPoint y: 119, distance: 18.1
click at [897, 119] on div "Aisle width ( in ) ***" at bounding box center [785, 121] width 224 height 37
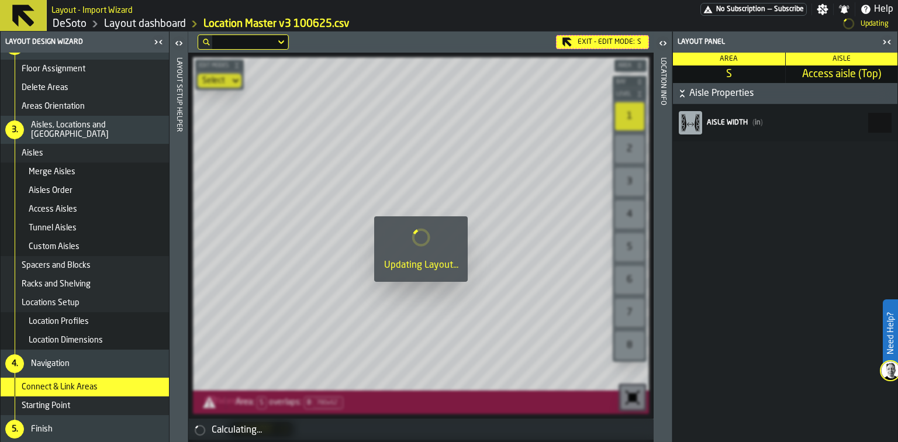
type input "*"
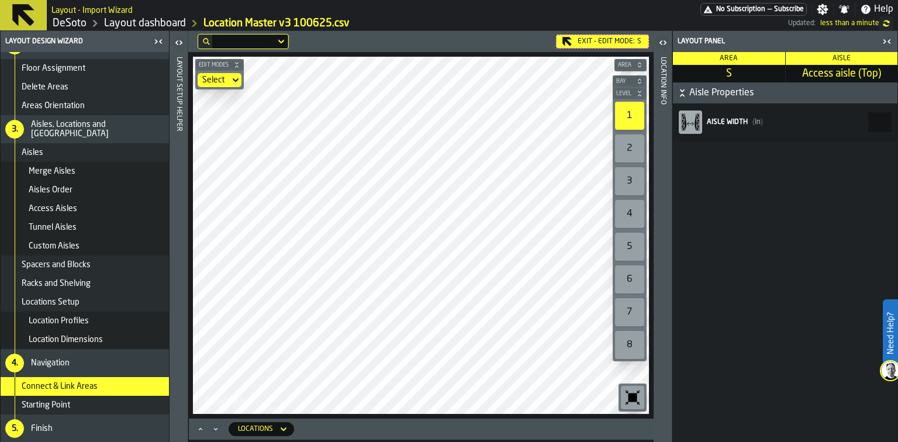
type input "***"
click at [66, 401] on span "Starting Point" at bounding box center [46, 404] width 49 height 9
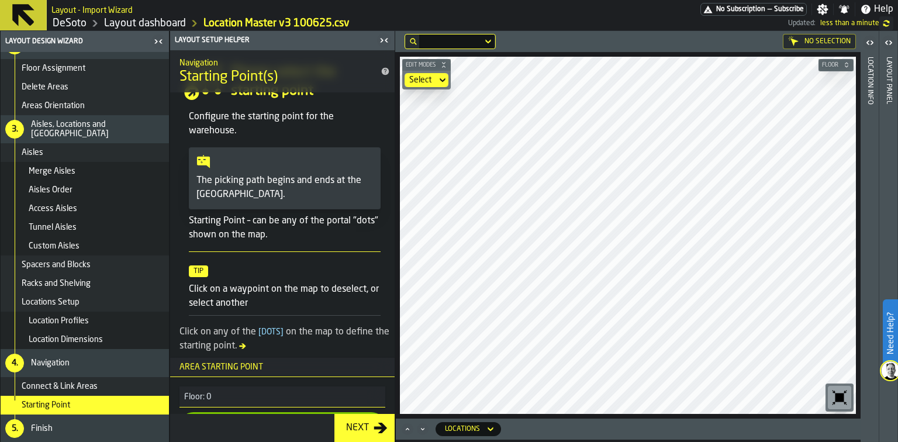
scroll to position [71, 0]
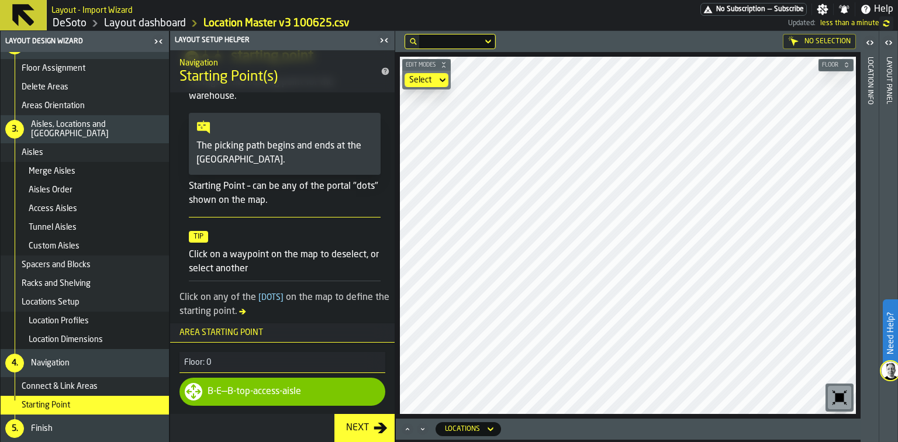
click at [65, 430] on div "Finish" at bounding box center [97, 428] width 133 height 9
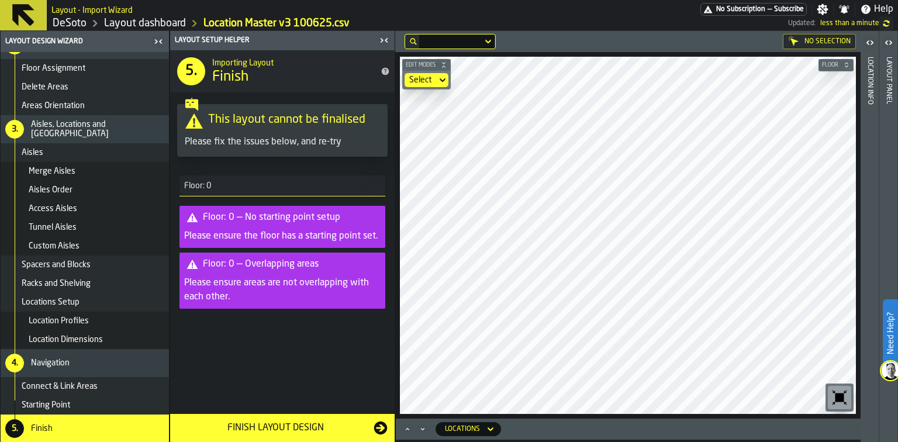
scroll to position [0, 0]
click at [261, 422] on div "Finish Layout Design" at bounding box center [275, 428] width 196 height 14
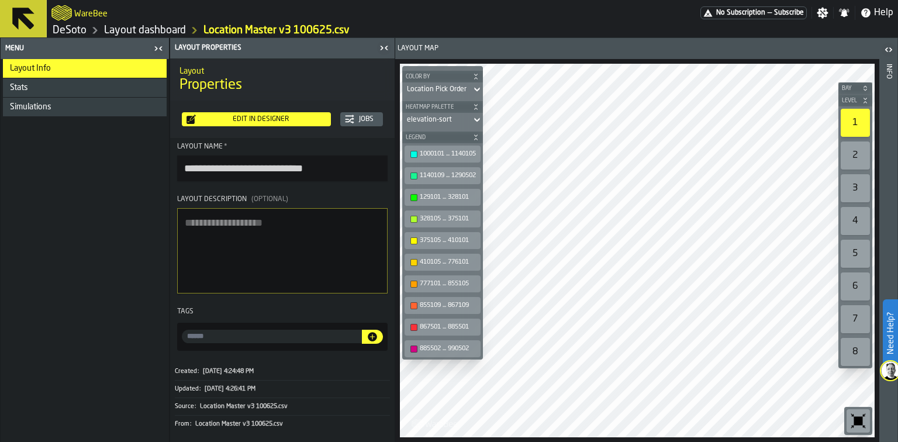
click at [383, 48] on icon "button-toggle-Close me" at bounding box center [384, 48] width 14 height 14
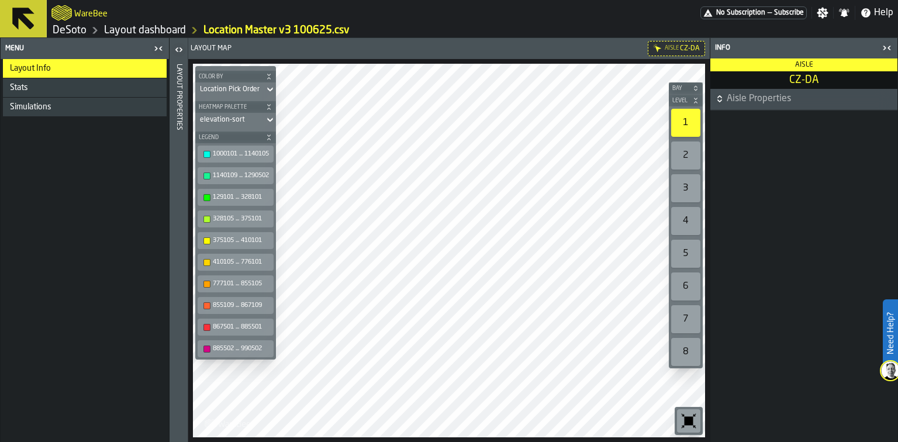
click at [157, 30] on link "Layout dashboard" at bounding box center [145, 30] width 82 height 13
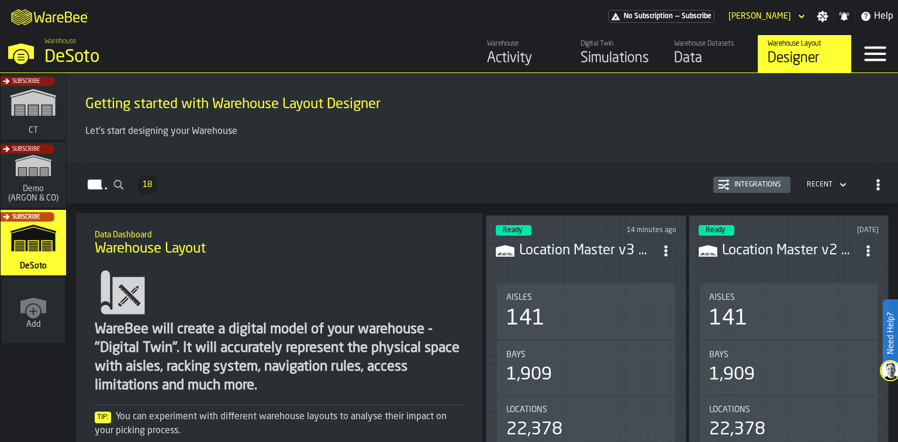
click at [580, 285] on div "Aisles 141" at bounding box center [586, 312] width 178 height 56
